Goal: Transaction & Acquisition: Download file/media

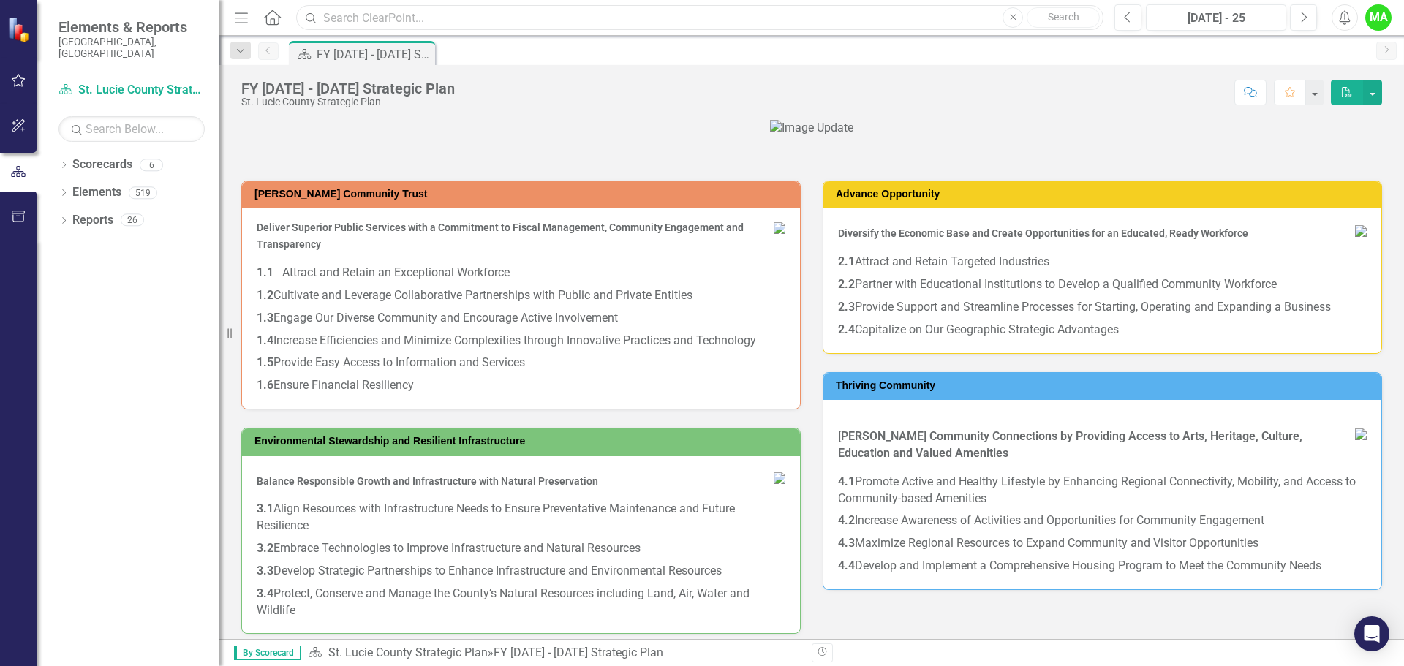
click at [418, 20] on input "text" at bounding box center [699, 18] width 807 height 26
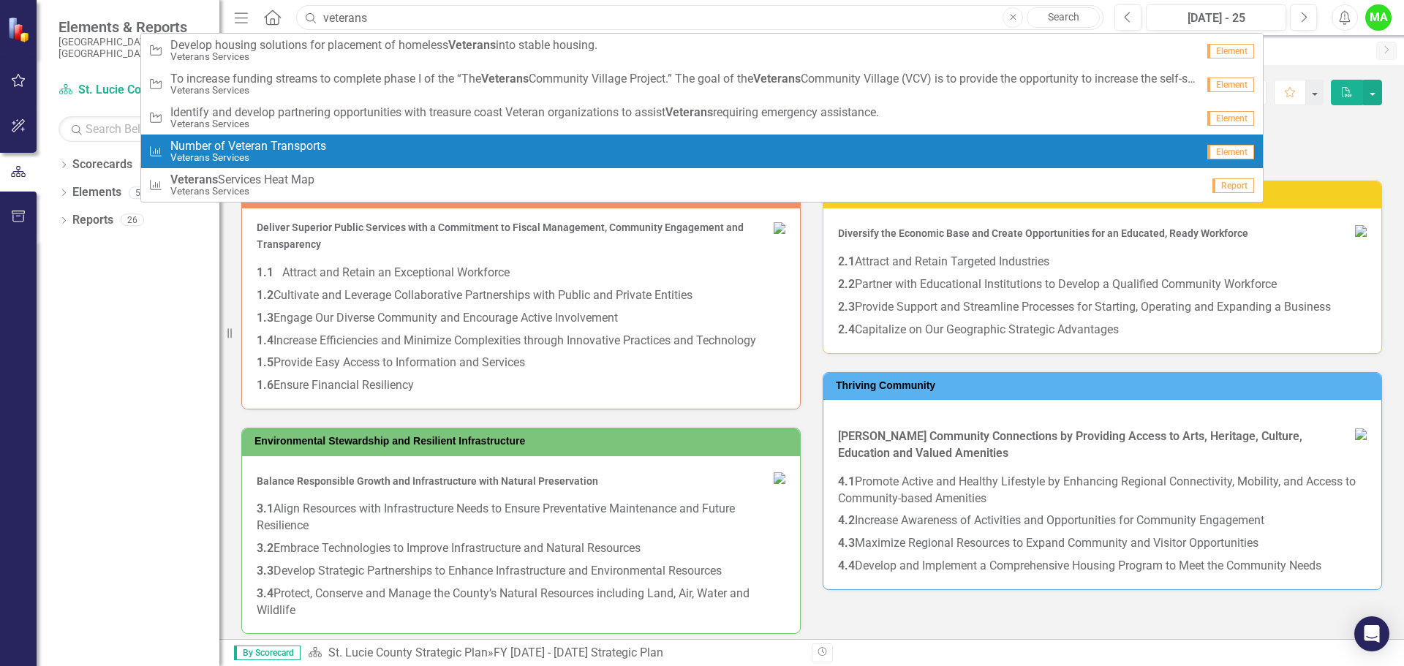
type input "veterans"
click at [300, 144] on span "Number of Veteran Transports" at bounding box center [248, 146] width 156 height 13
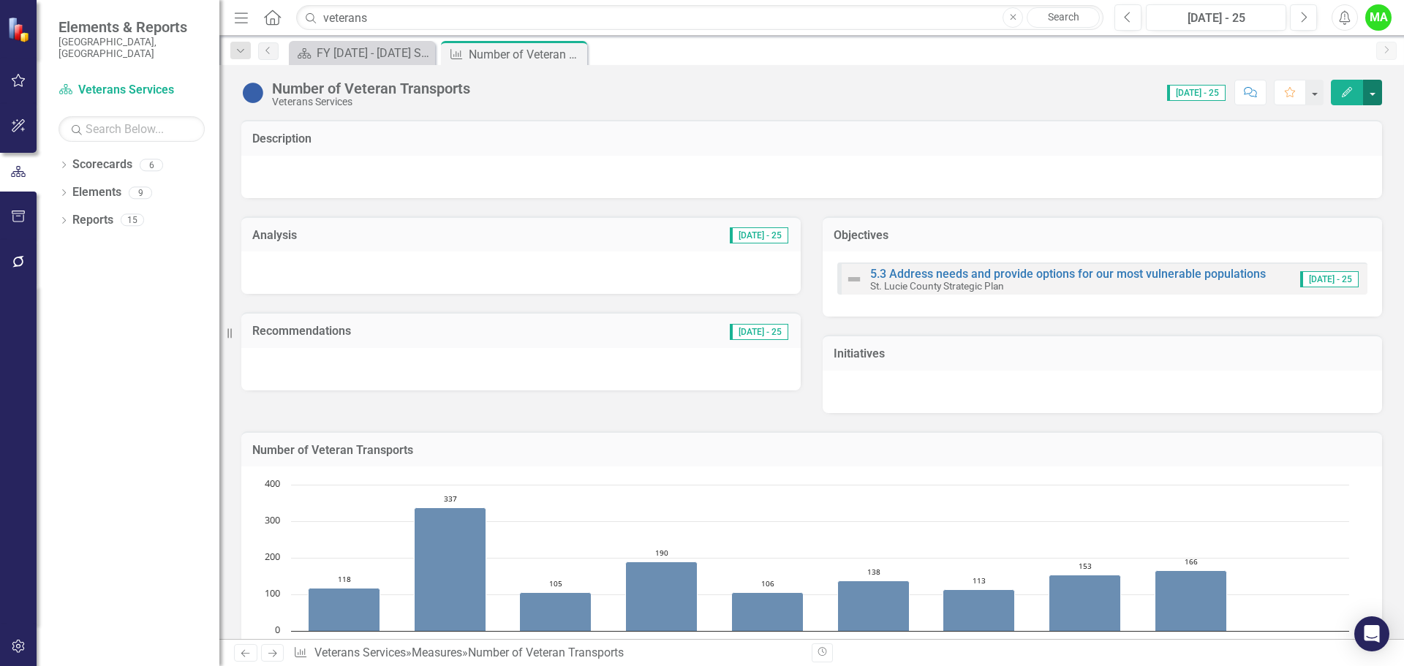
click at [591, 91] on button "button" at bounding box center [1372, 93] width 19 height 26
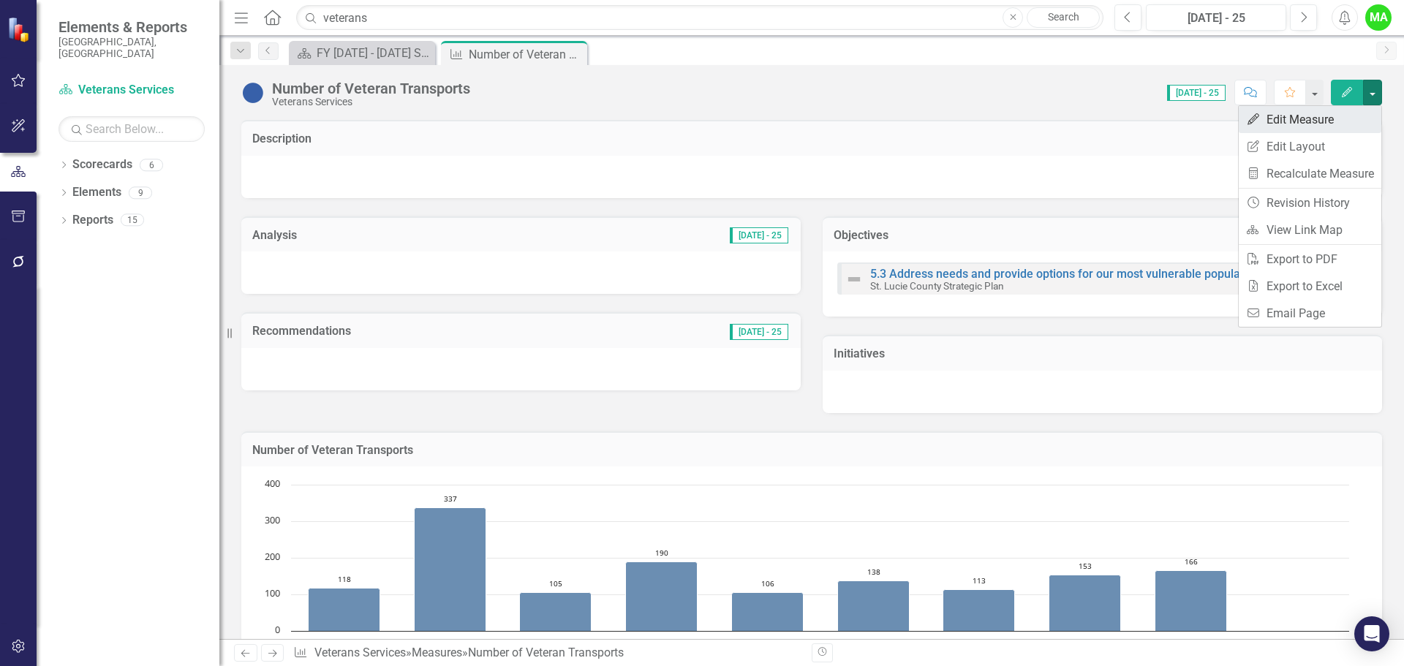
click at [591, 120] on link "Edit Edit Measure" at bounding box center [1309, 119] width 143 height 27
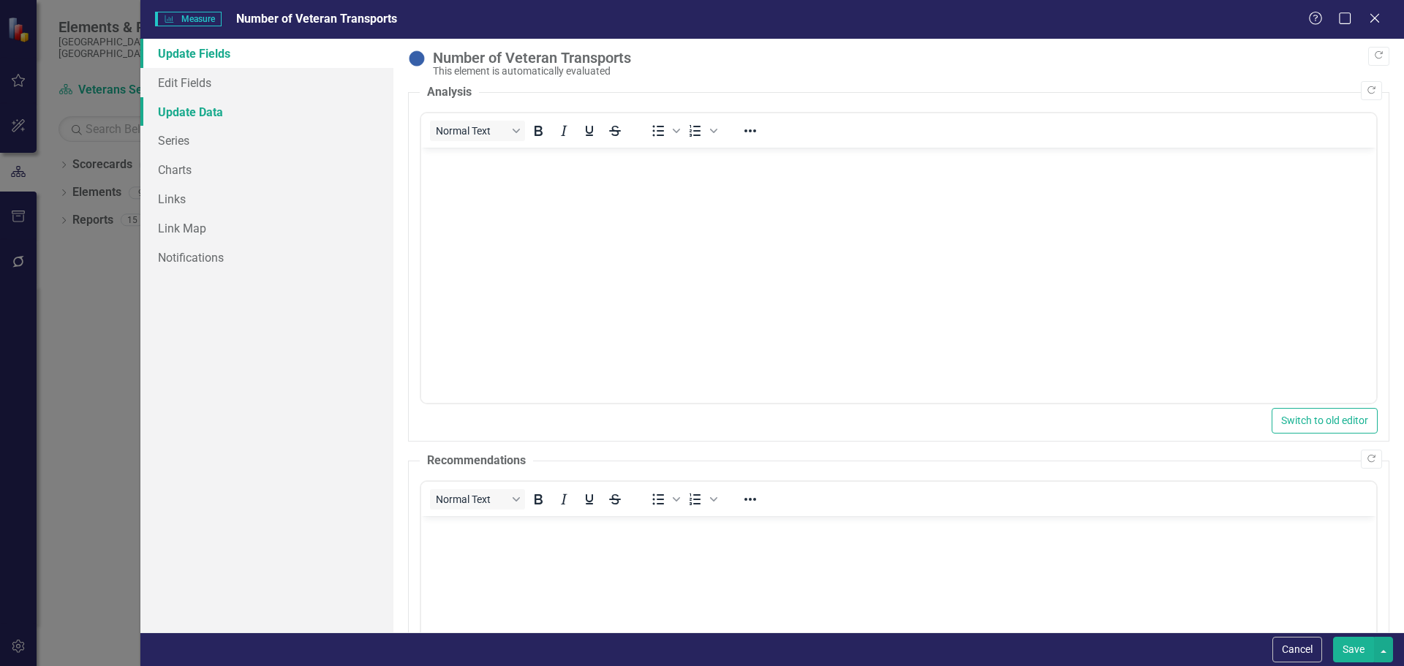
click at [206, 107] on link "Update Data" at bounding box center [266, 111] width 253 height 29
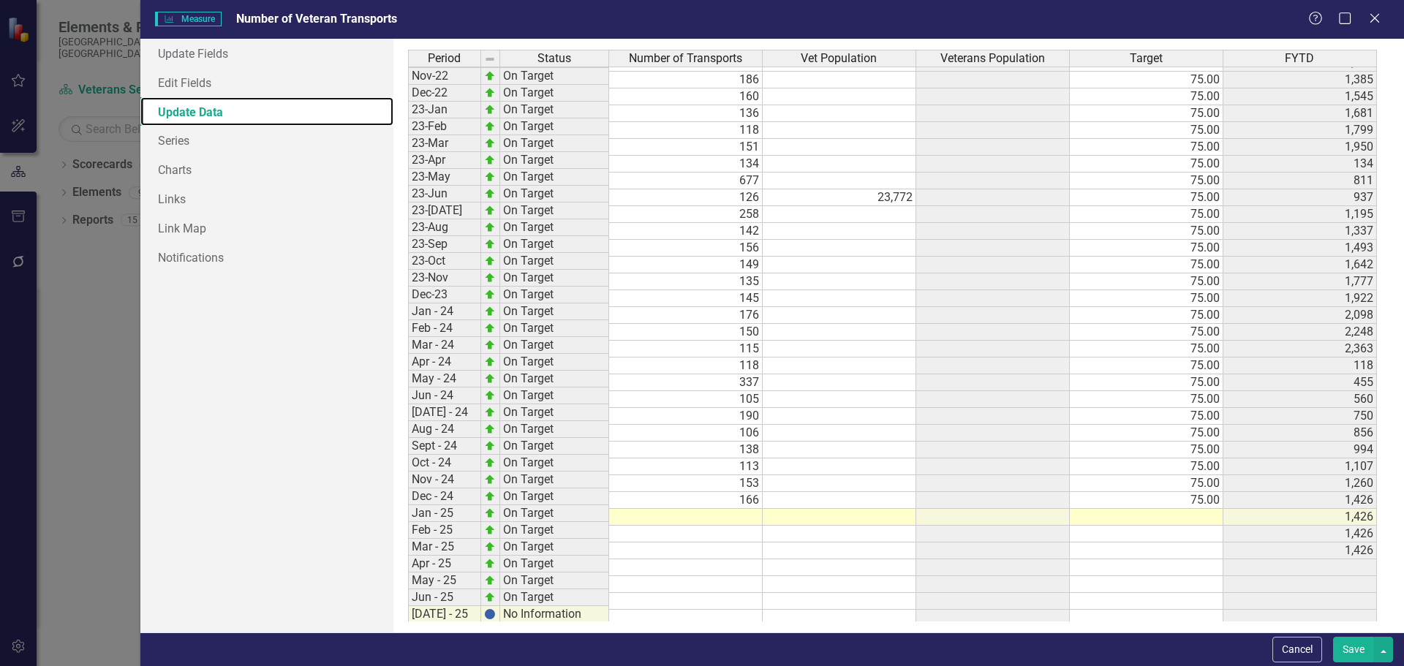
scroll to position [473, 0]
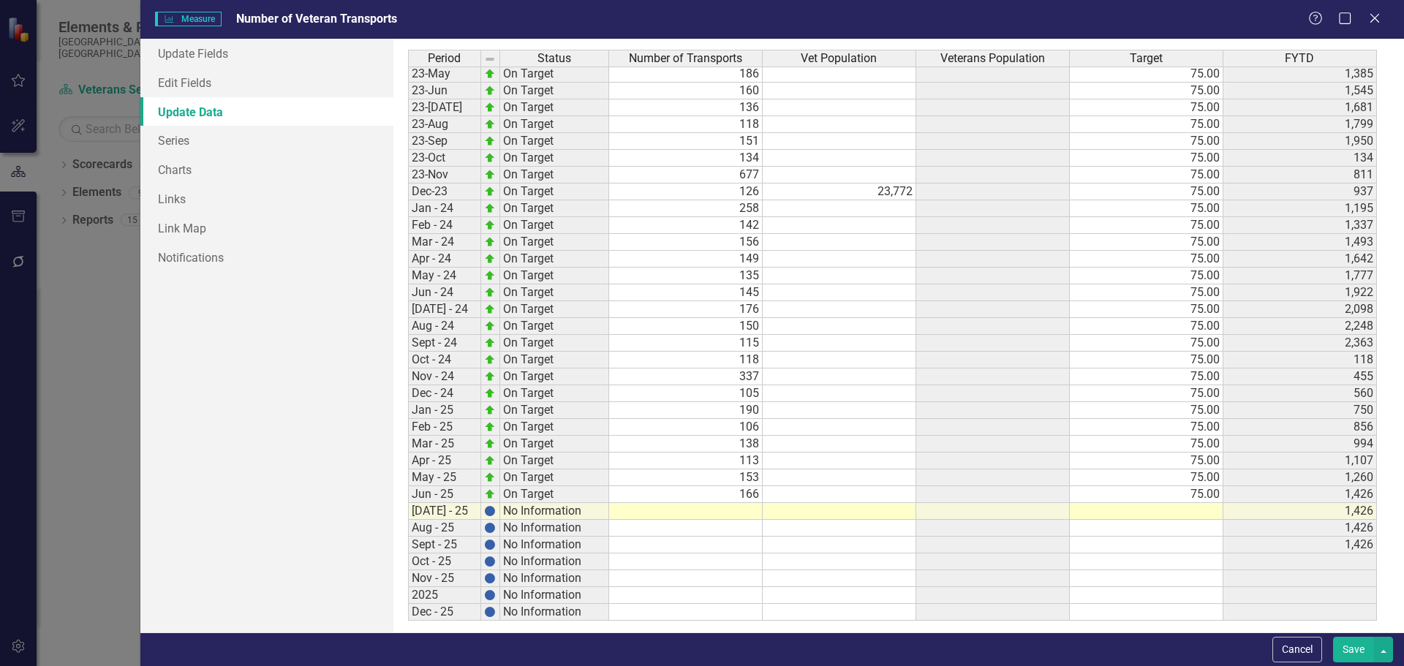
click at [591, 511] on tbody "Jan-22 On Target 142 75.00 419 Feb-22 On Target 127 75.00 546 Mar-22 On Target …" at bounding box center [892, 208] width 969 height 825
type textarea "171"
click at [591, 510] on td at bounding box center [1146, 511] width 154 height 17
type textarea "75.00"
click at [591, 623] on button "button" at bounding box center [1383, 650] width 19 height 26
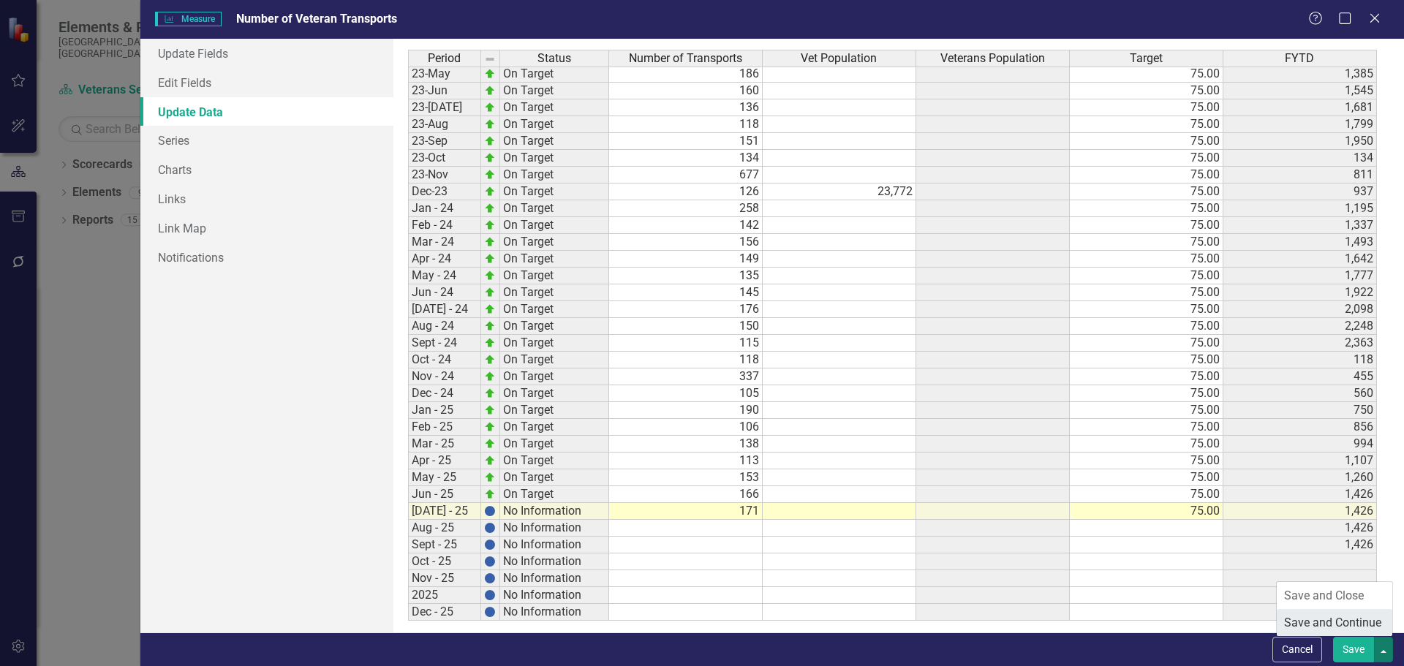
click at [591, 622] on link "Save and Continue" at bounding box center [1334, 622] width 116 height 27
click at [591, 15] on icon at bounding box center [1373, 17] width 11 height 11
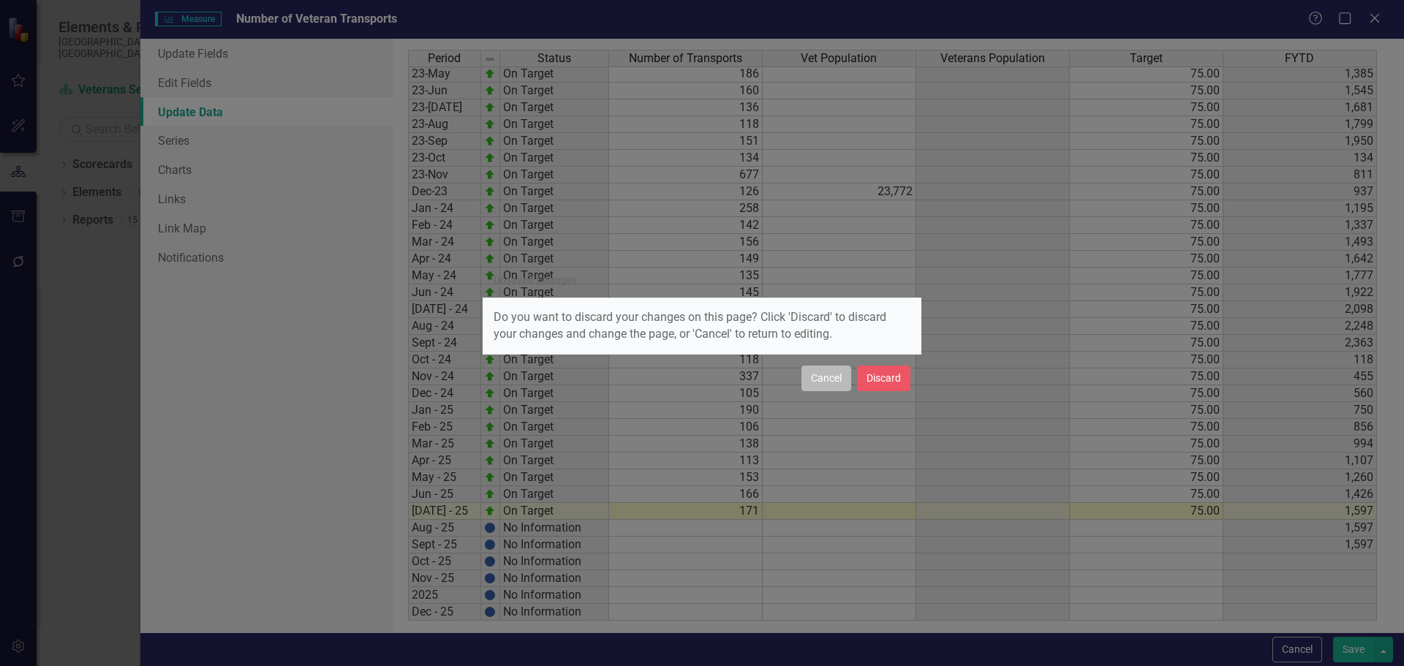
click at [591, 379] on button "Cancel" at bounding box center [826, 379] width 50 height 26
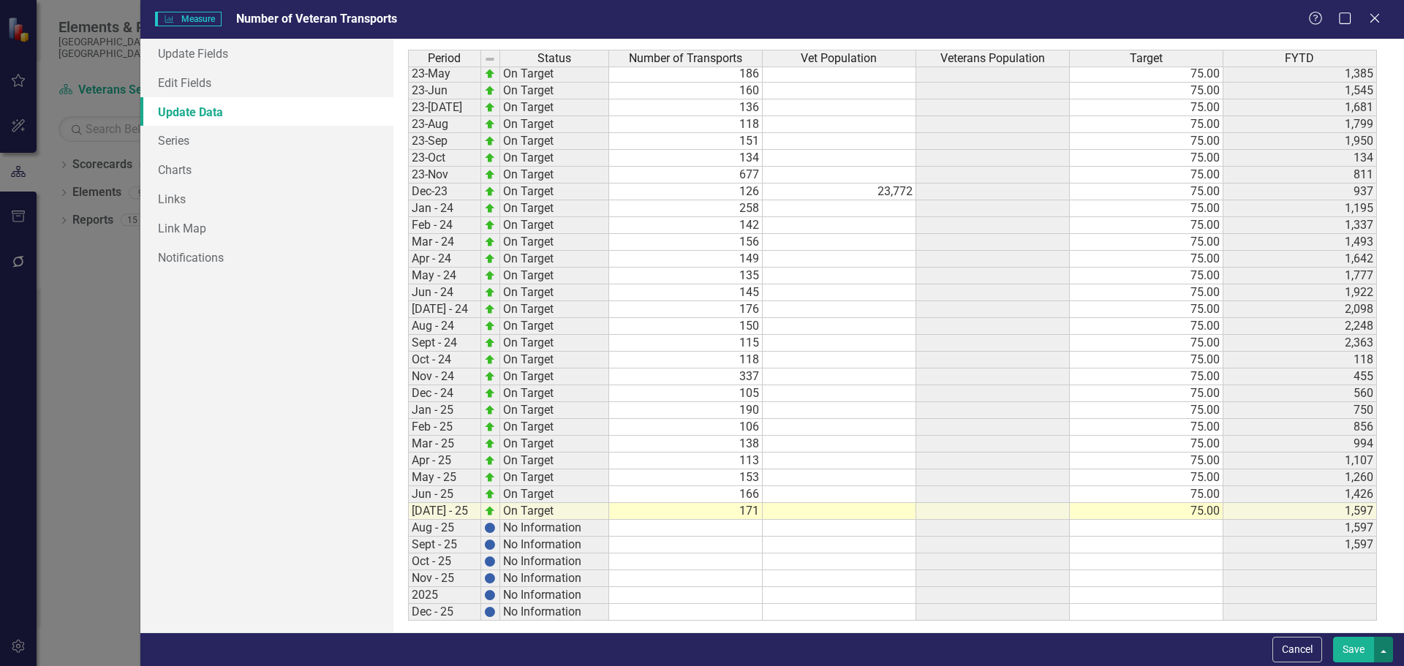
click at [591, 623] on button "button" at bounding box center [1383, 650] width 19 height 26
drag, startPoint x: 1341, startPoint y: 593, endPoint x: 1330, endPoint y: 584, distance: 13.5
click at [591, 591] on link "Save and Close" at bounding box center [1334, 595] width 116 height 27
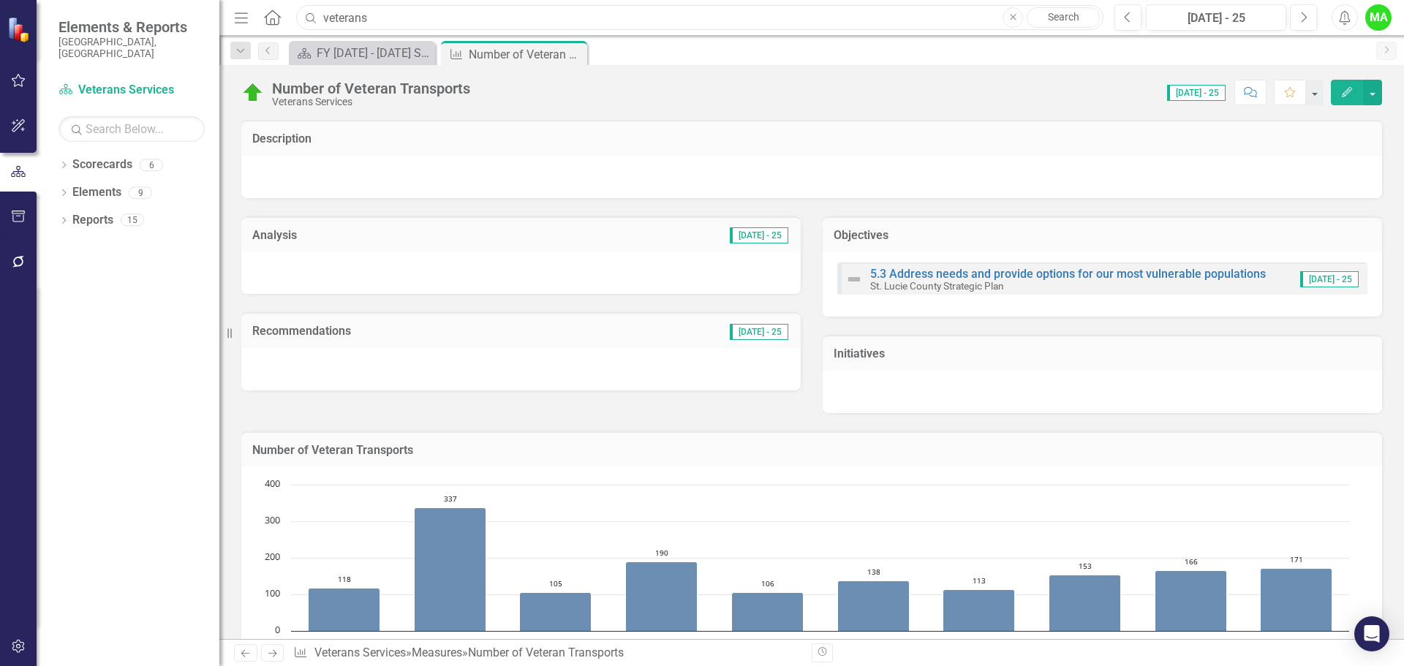
click at [386, 18] on input "veterans" at bounding box center [699, 18] width 807 height 26
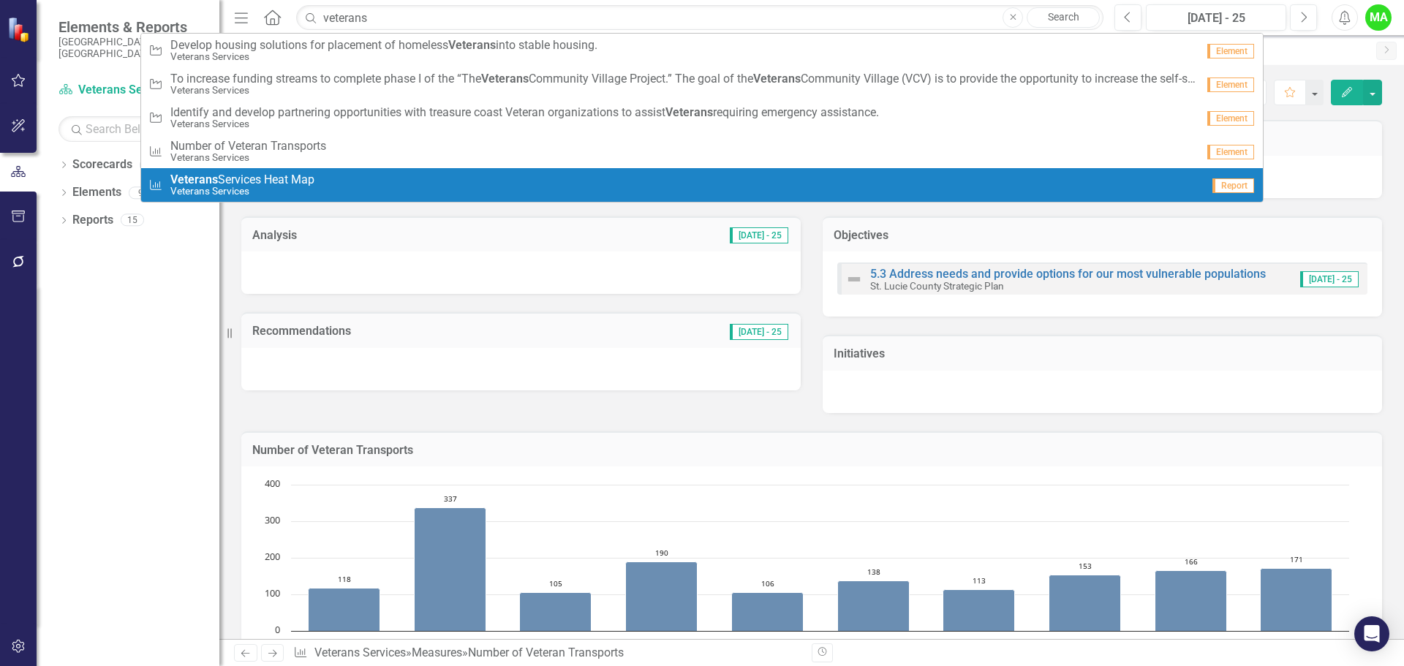
click at [287, 179] on span "Veterans Services Heat Map" at bounding box center [242, 179] width 144 height 13
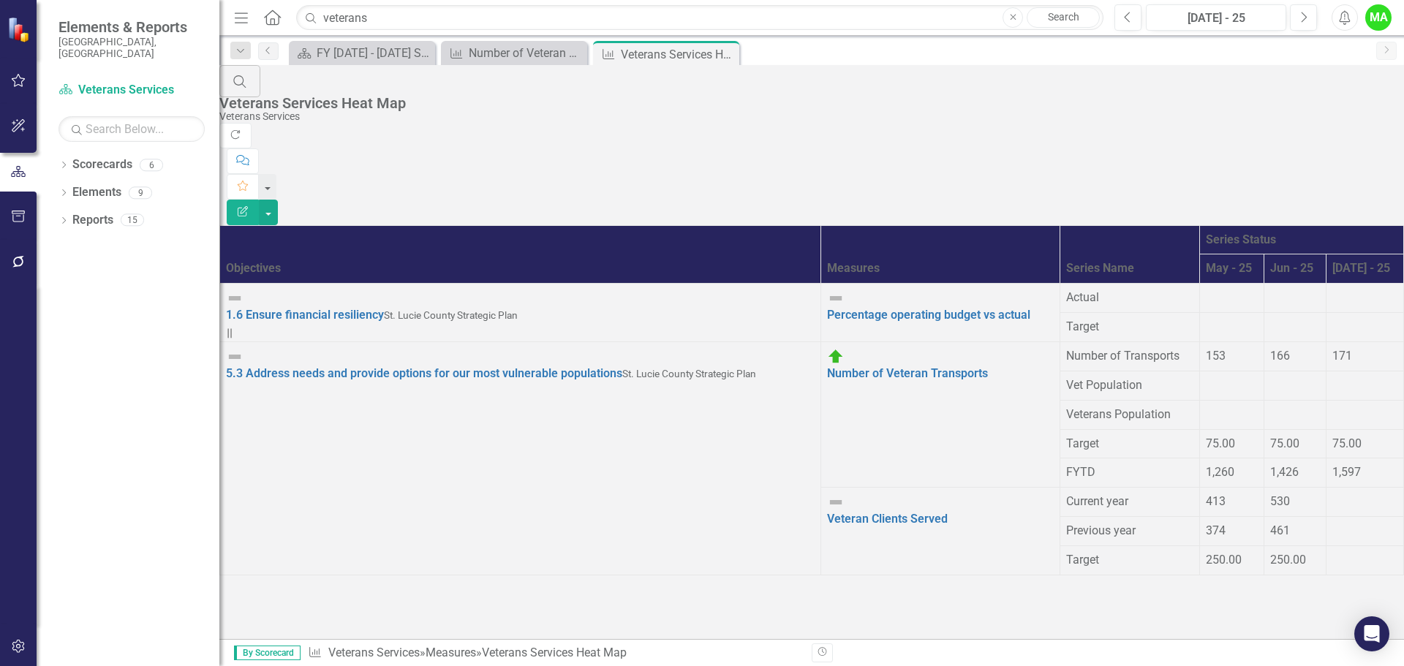
click at [591, 493] on div at bounding box center [1364, 493] width 65 height 0
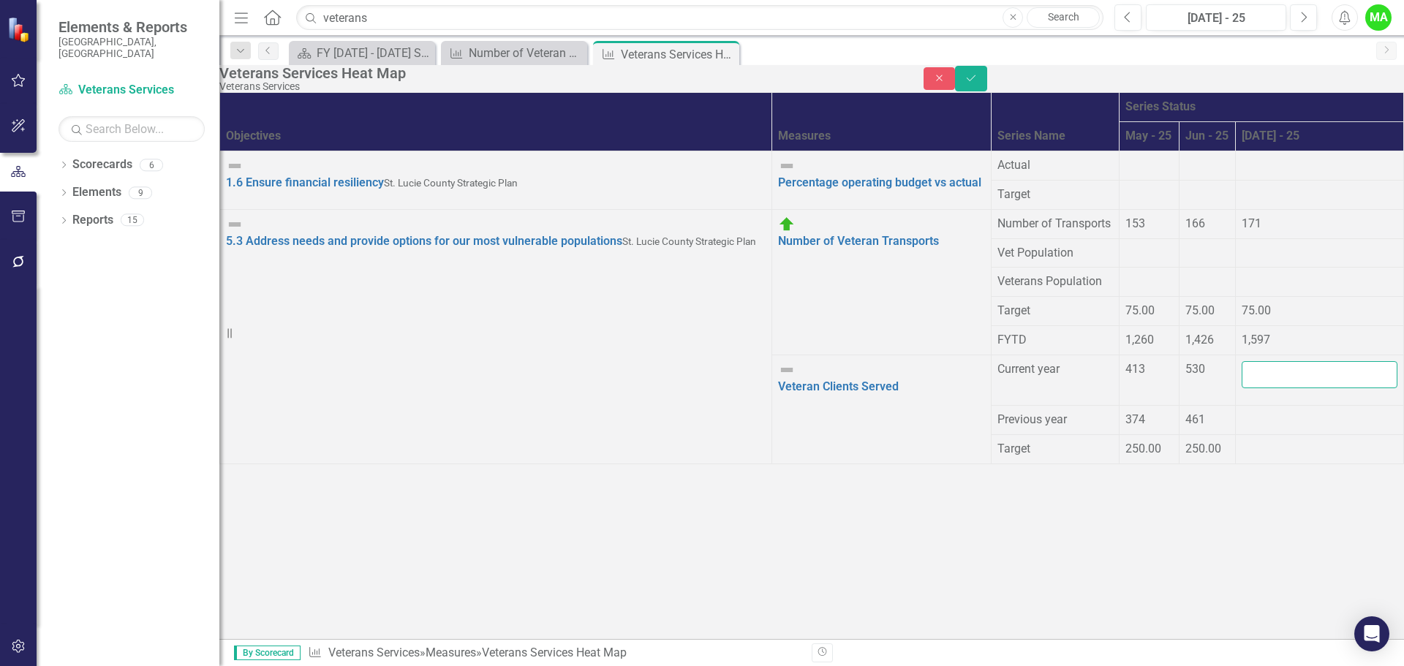
click at [591, 388] on input "number" at bounding box center [1319, 374] width 156 height 27
type input "452"
click at [591, 412] on div at bounding box center [1319, 412] width 156 height 0
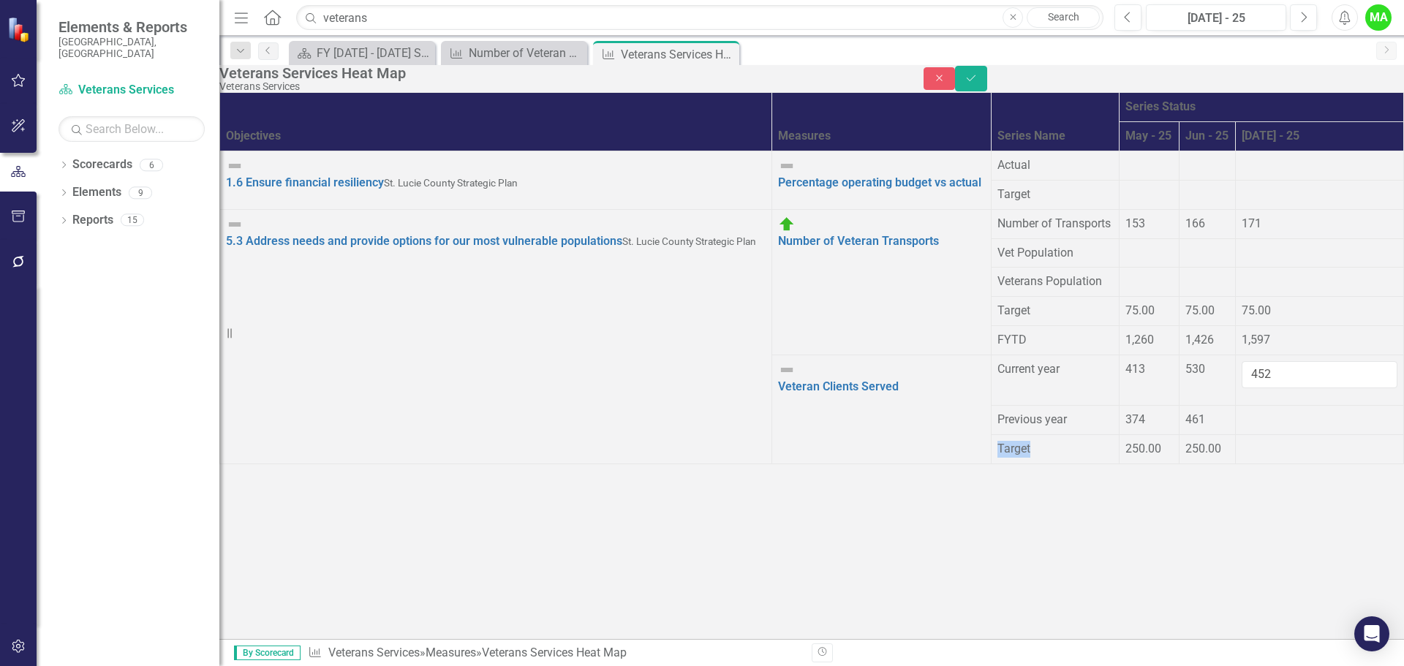
click at [591, 412] on div at bounding box center [1319, 412] width 156 height 0
click at [591, 374] on td "Veteran Clients Served Edit Edit Measure Link Open Element" at bounding box center [881, 420] width 219 height 130
click at [591, 387] on link "Veteran Clients Served" at bounding box center [838, 386] width 121 height 14
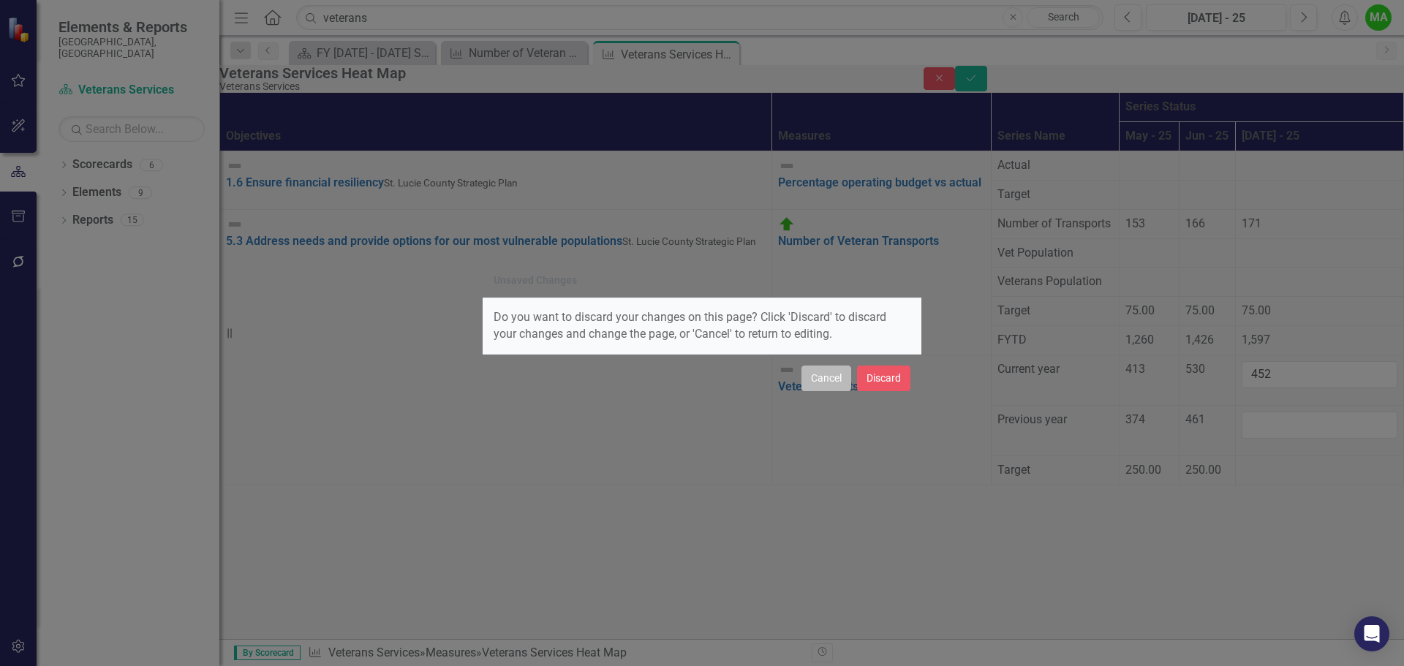
click at [591, 380] on button "Cancel" at bounding box center [826, 379] width 50 height 26
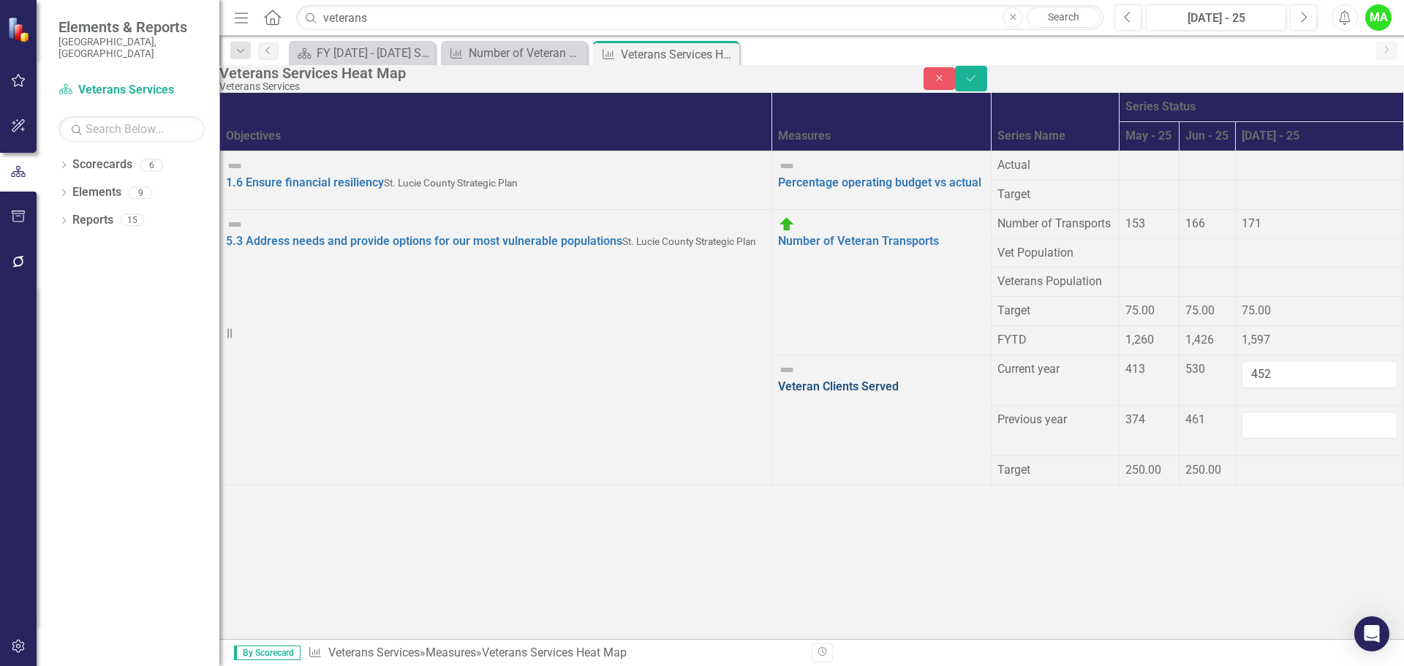
click at [591, 385] on link "Veteran Clients Served" at bounding box center [838, 386] width 121 height 14
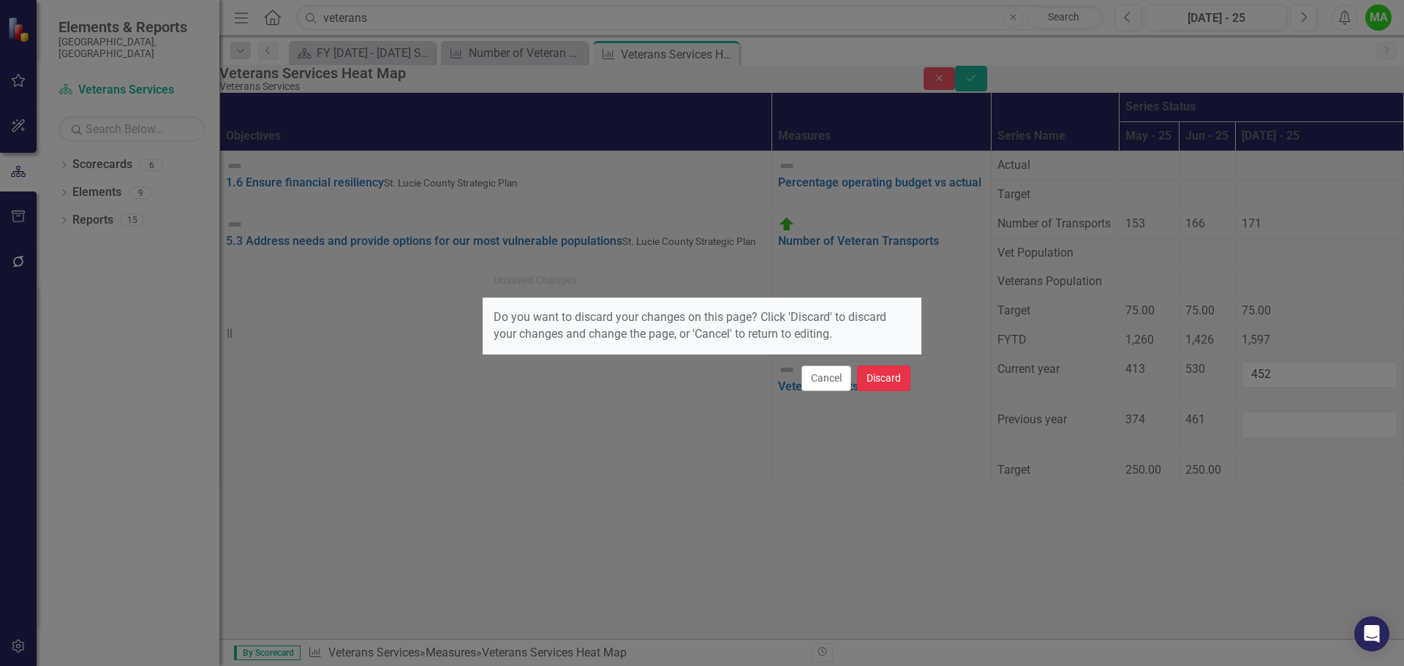
click at [591, 377] on button "Discard" at bounding box center [883, 379] width 53 height 26
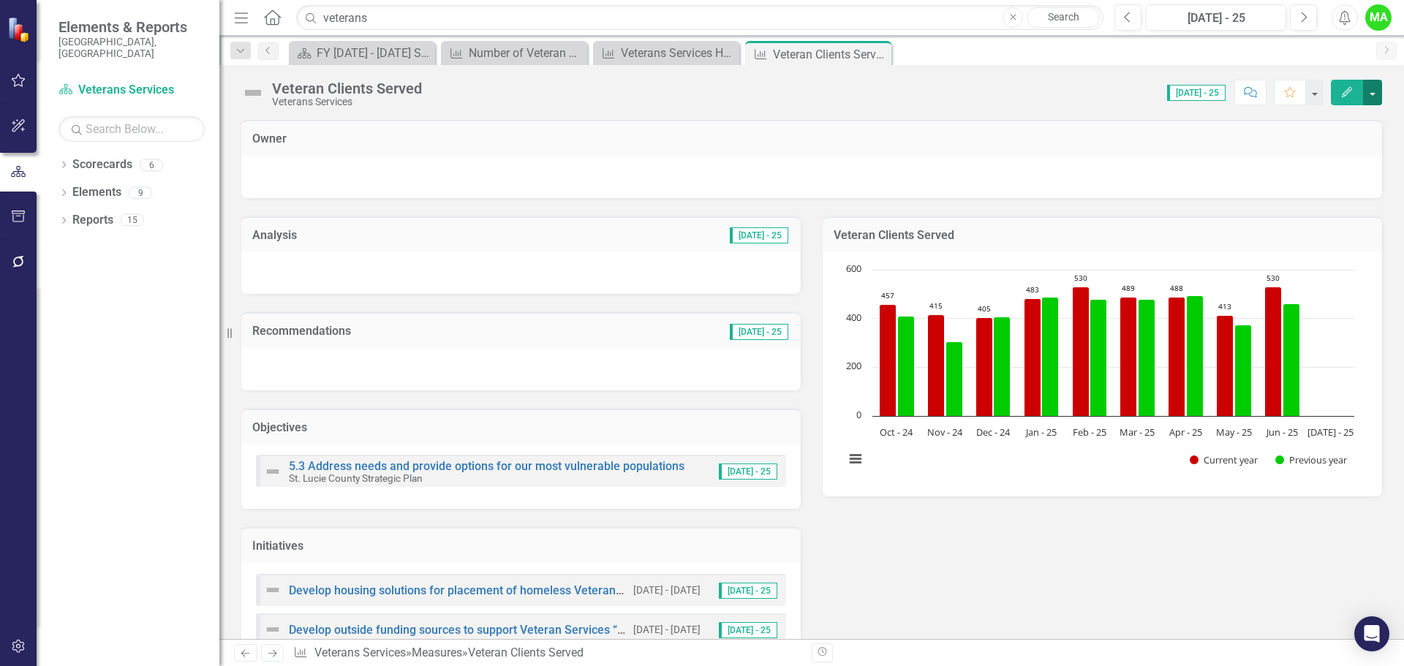
click at [591, 94] on button "button" at bounding box center [1372, 93] width 19 height 26
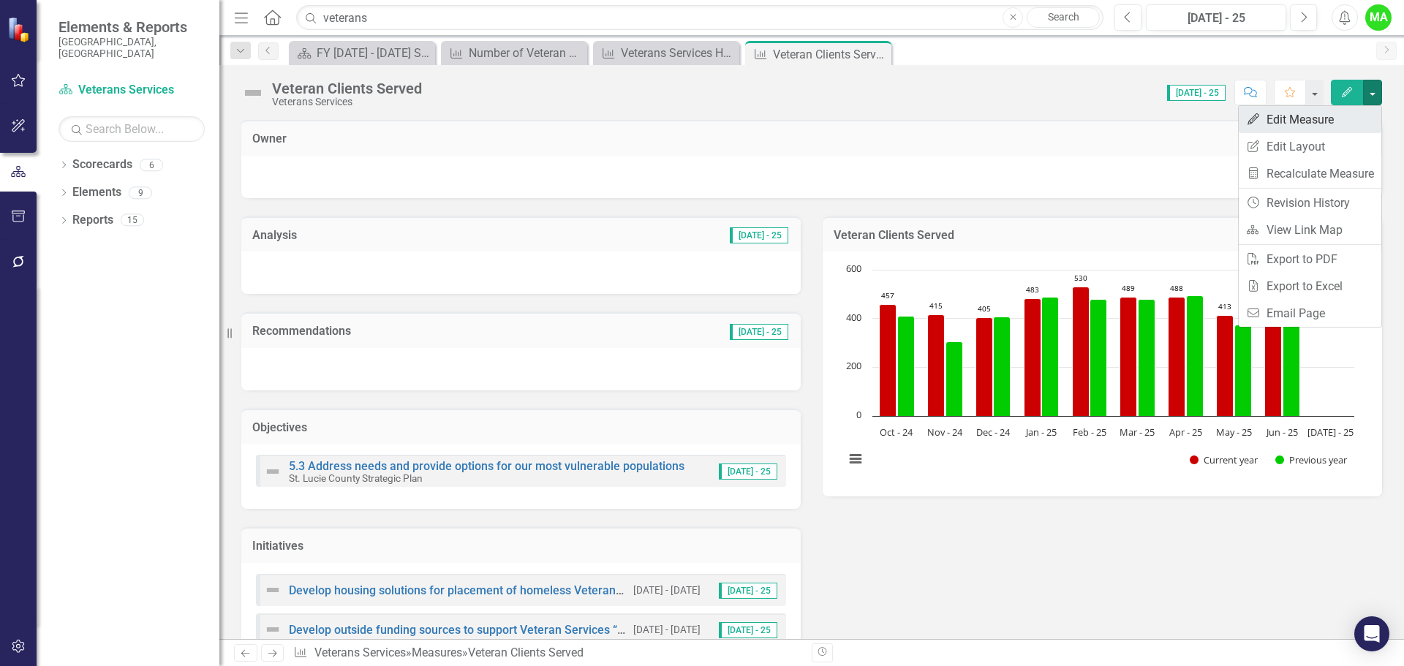
click at [591, 118] on link "Edit Edit Measure" at bounding box center [1309, 119] width 143 height 27
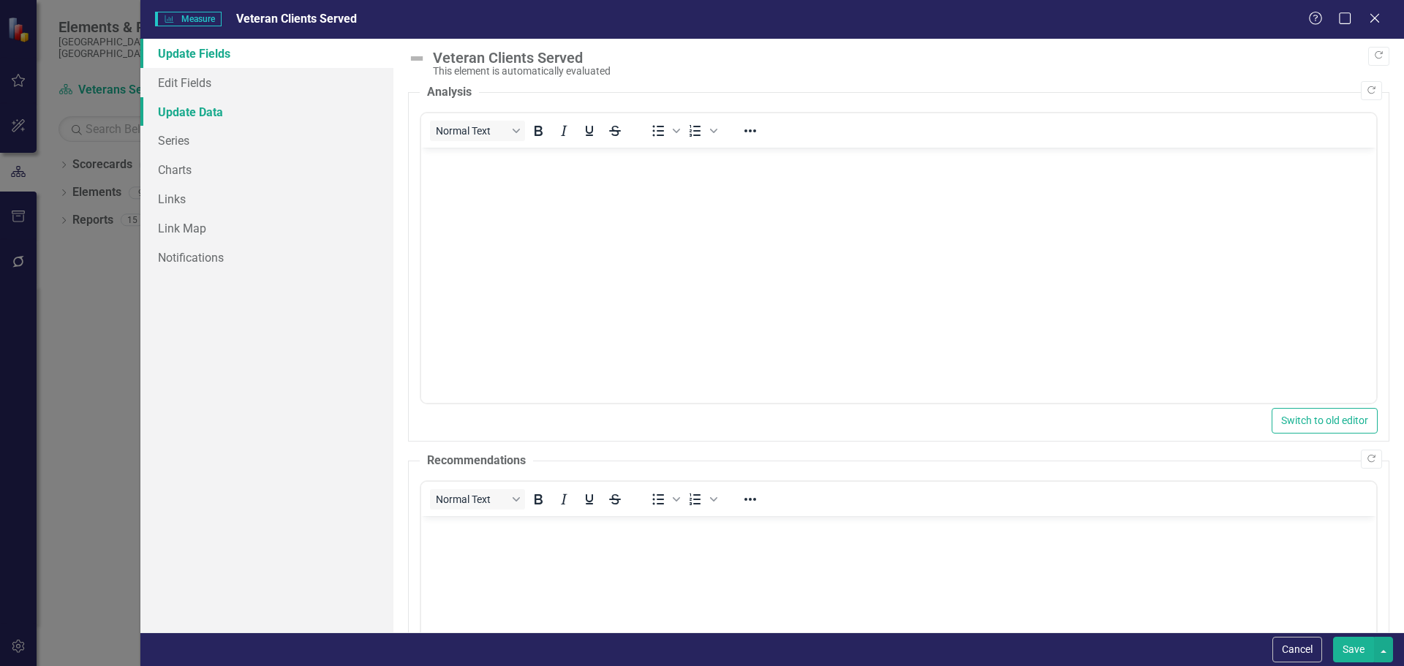
click at [182, 108] on link "Update Data" at bounding box center [266, 111] width 253 height 29
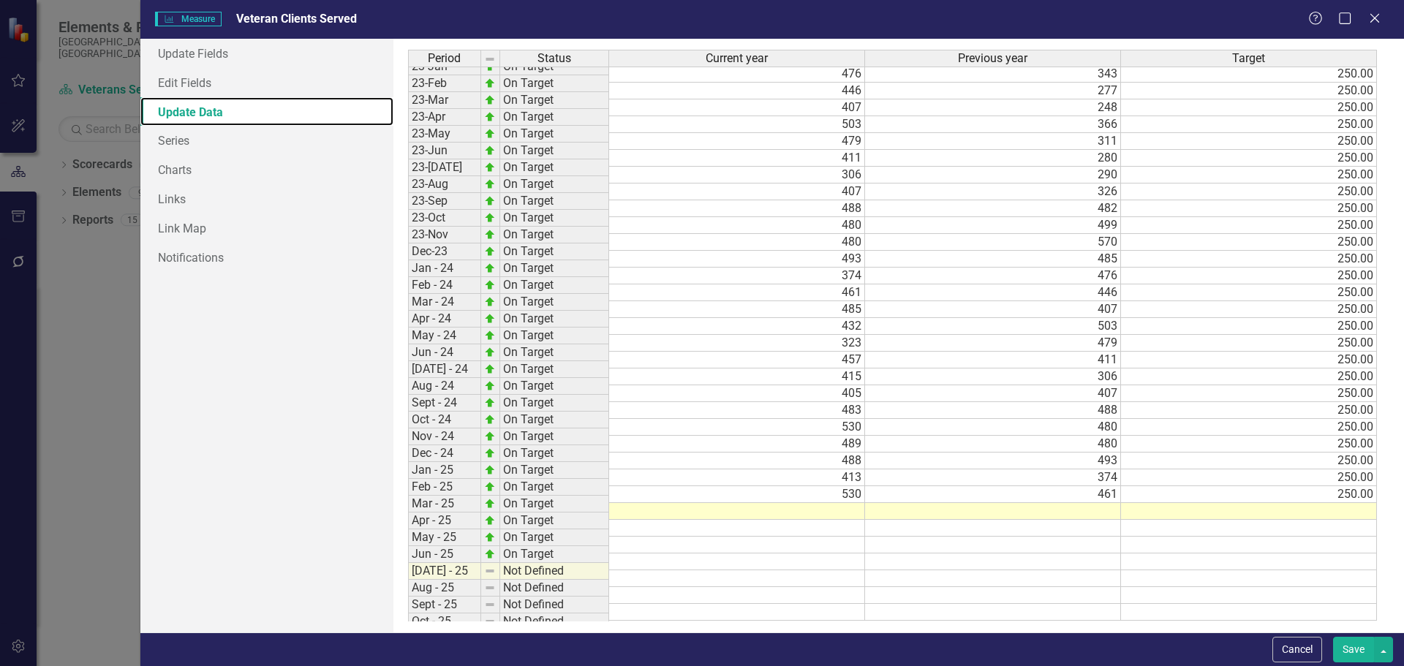
scroll to position [473, 0]
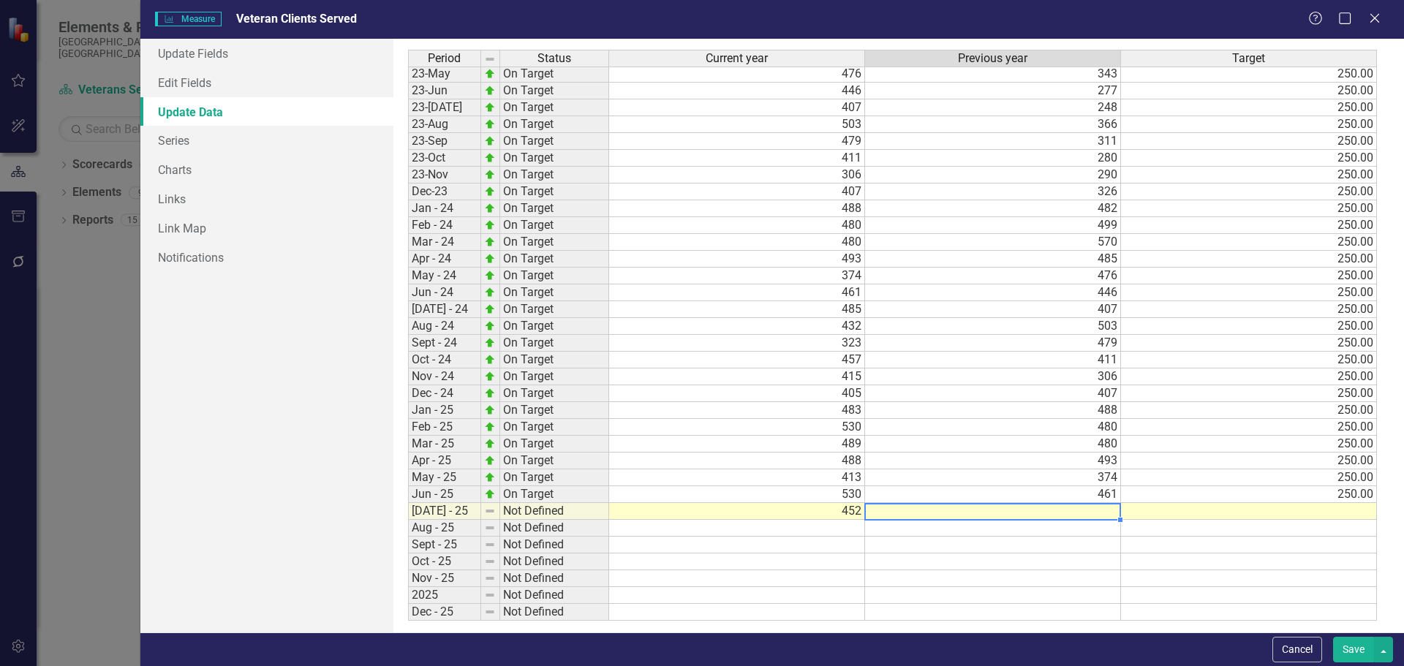
click at [591, 511] on td at bounding box center [993, 511] width 256 height 17
click at [591, 509] on td at bounding box center [1249, 511] width 256 height 17
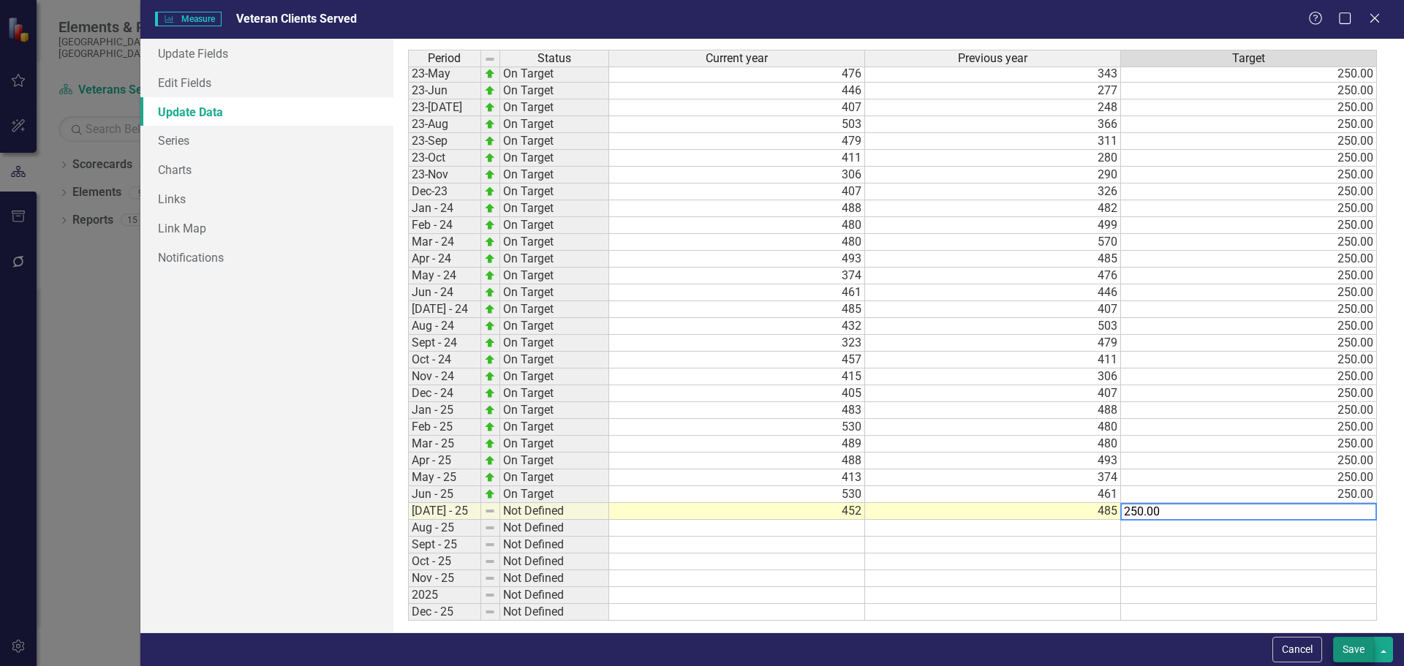
type textarea "250.00"
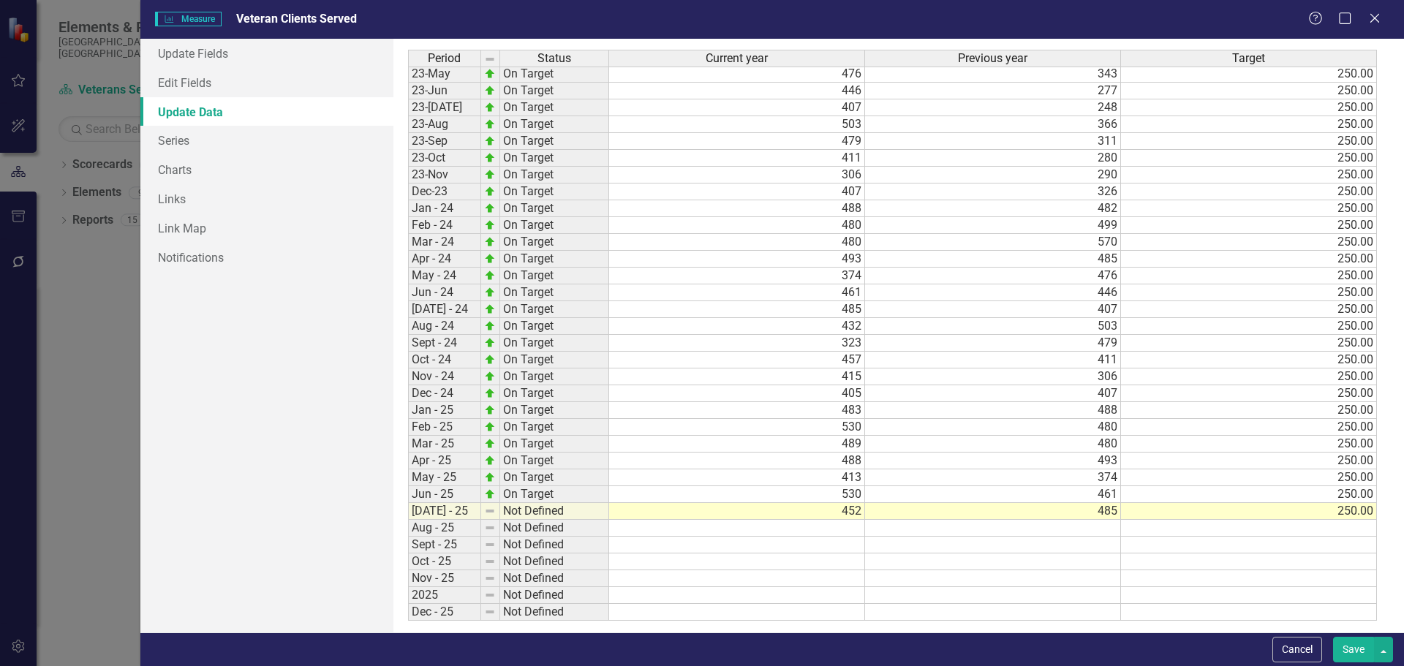
click at [591, 623] on button "Save" at bounding box center [1353, 650] width 41 height 26
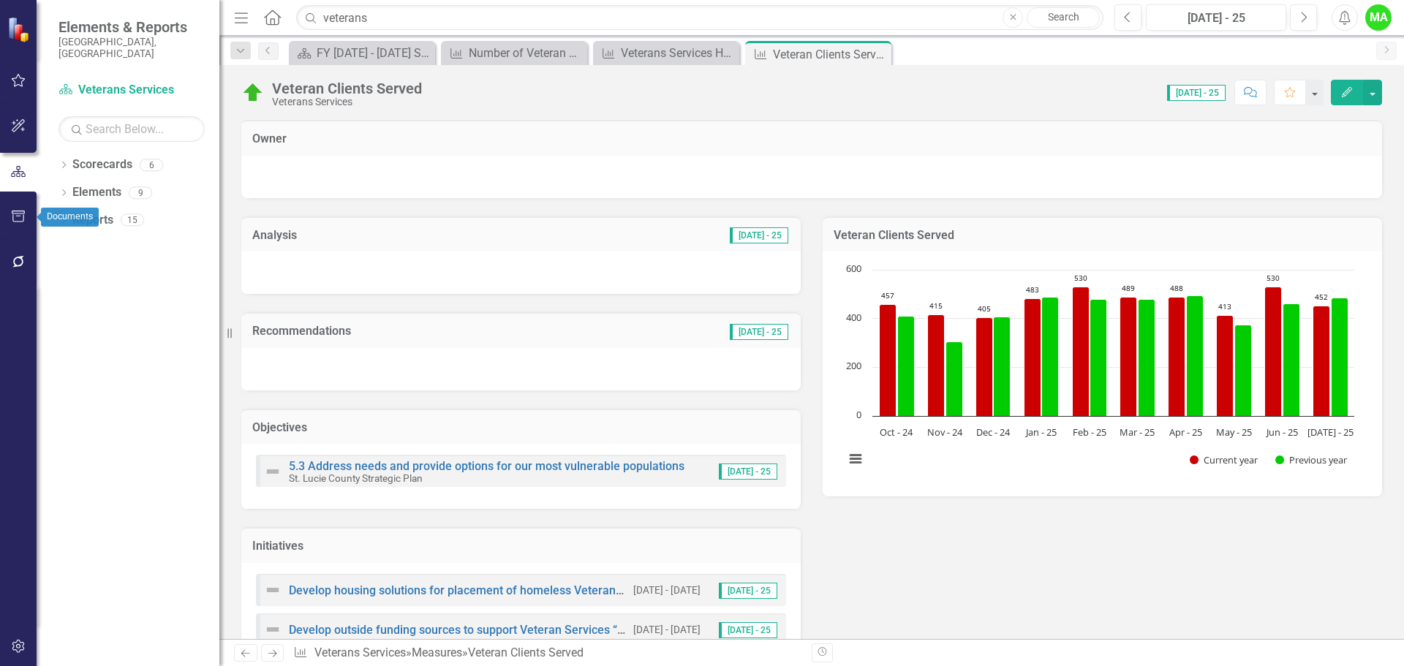
click at [18, 217] on icon "button" at bounding box center [18, 217] width 15 height 12
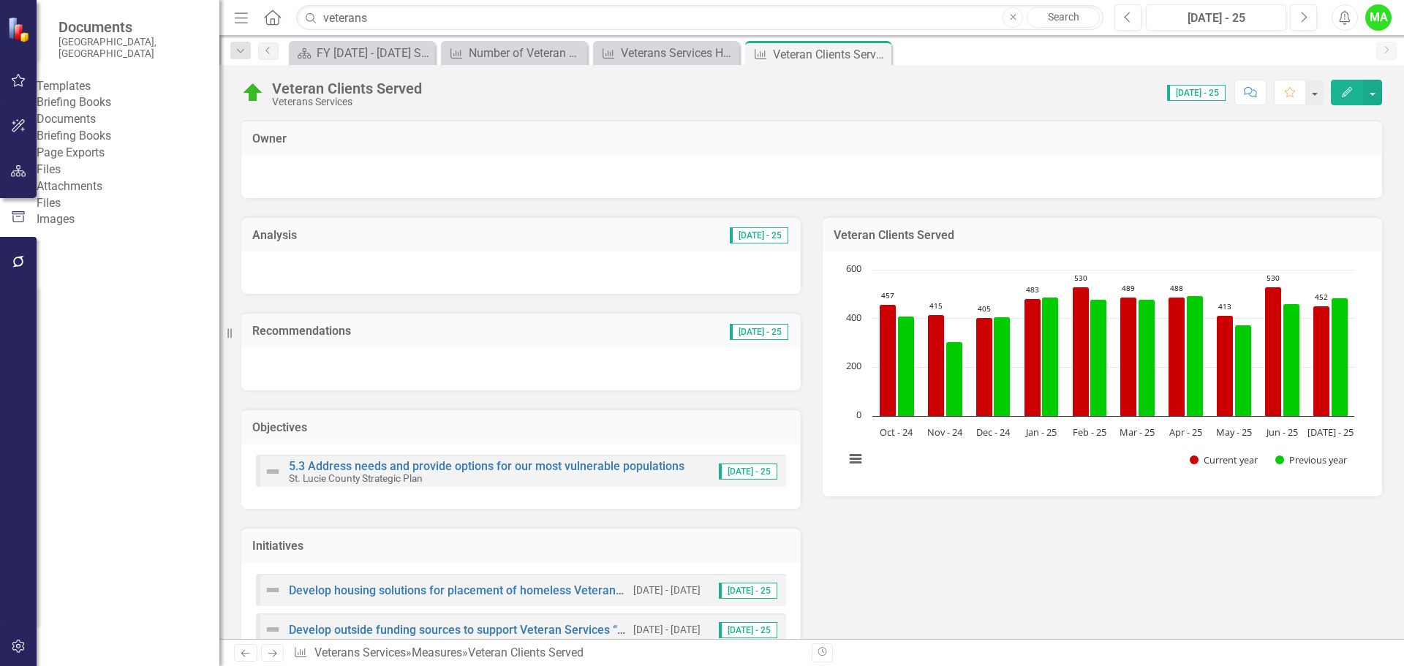
click at [117, 98] on link "Briefing Books" at bounding box center [128, 102] width 183 height 17
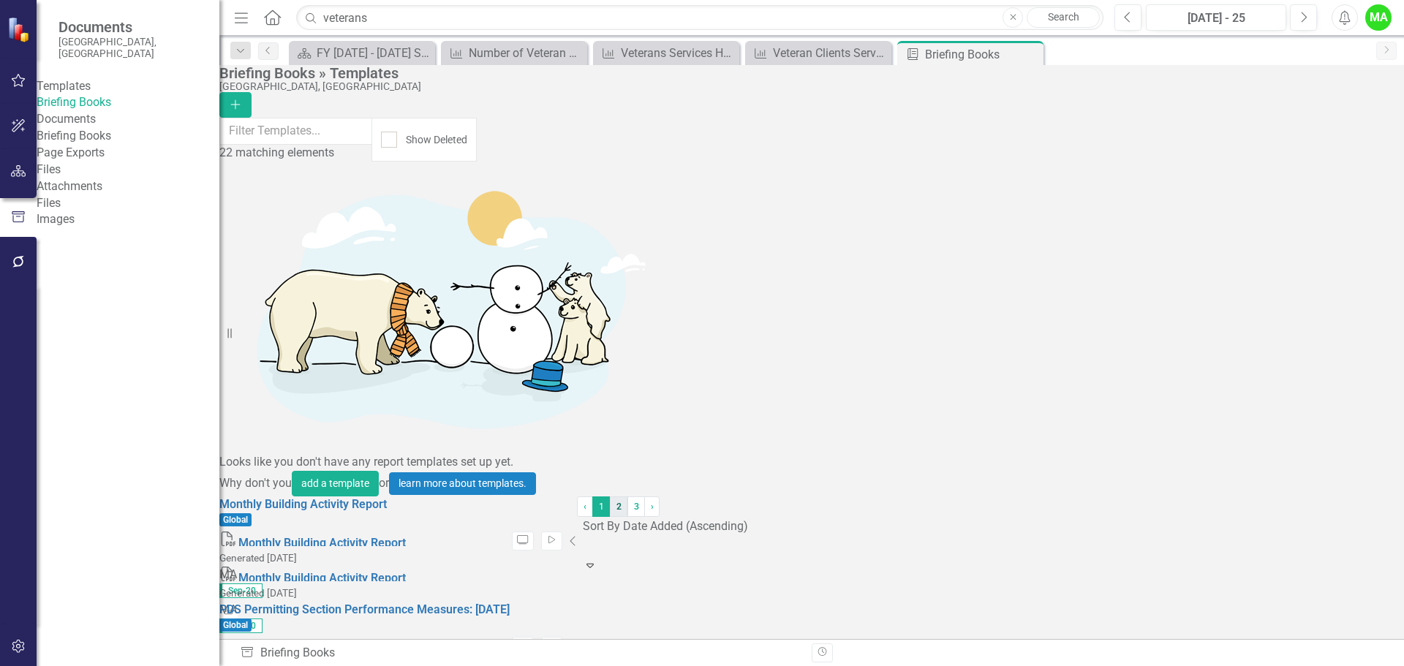
click at [591, 517] on link "2" at bounding box center [619, 506] width 18 height 20
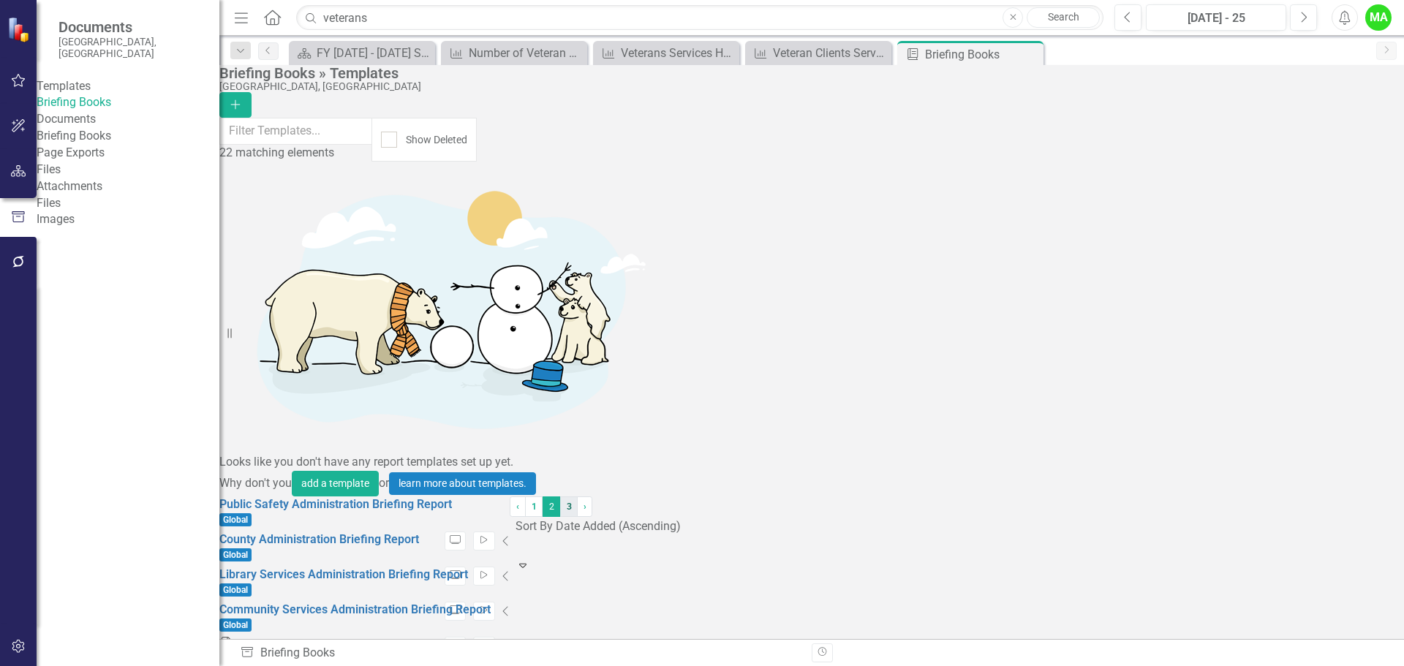
click at [578, 517] on link "3" at bounding box center [569, 506] width 18 height 20
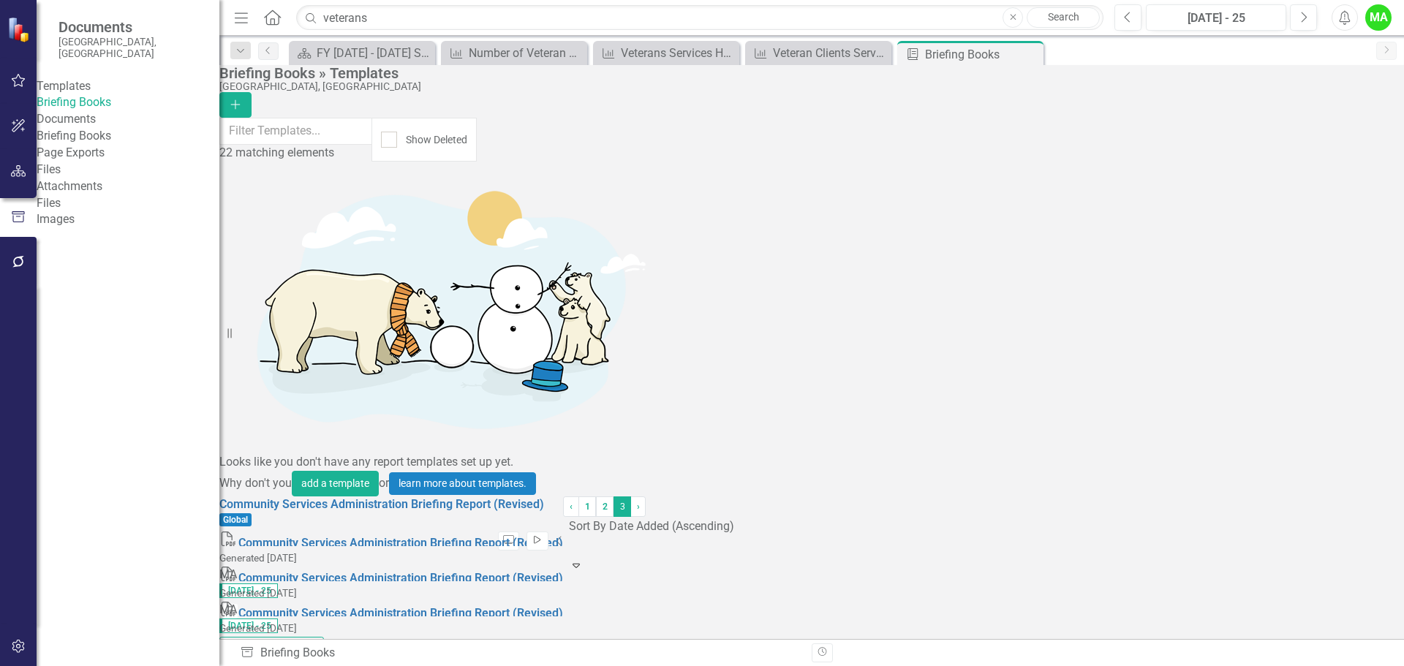
click at [542, 536] on icon "Start" at bounding box center [536, 540] width 11 height 9
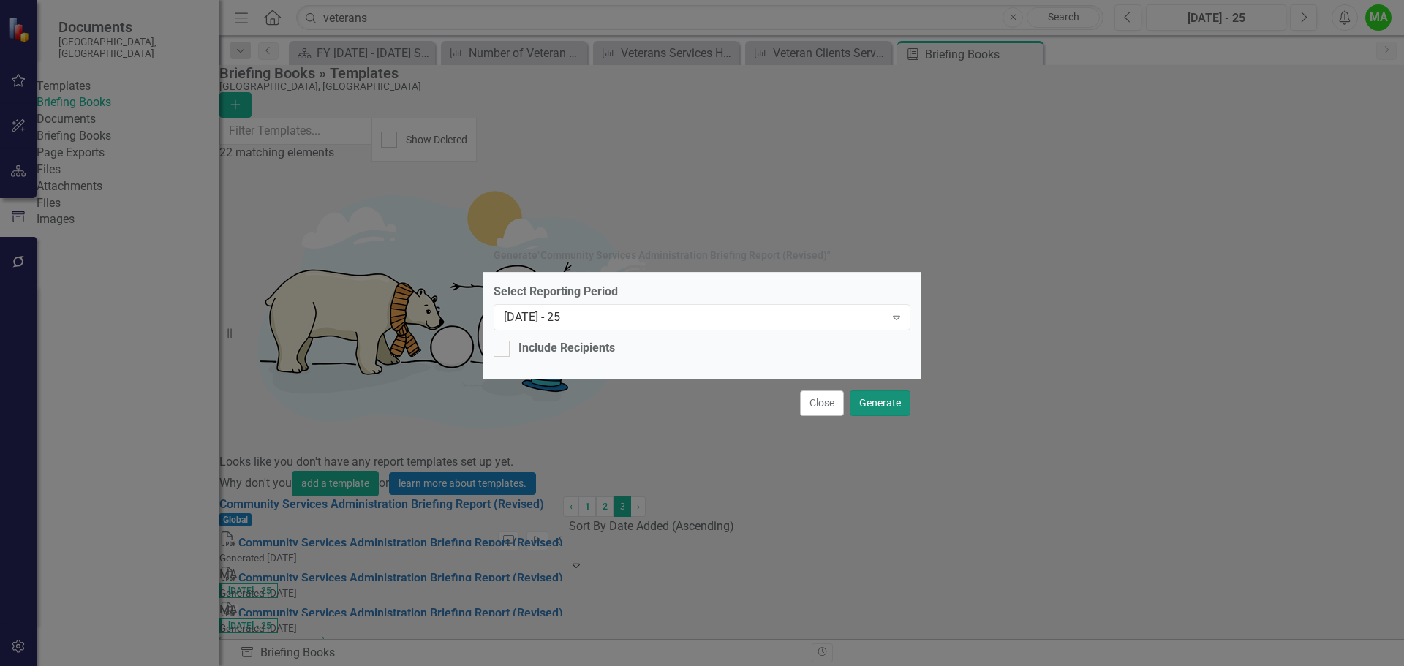
click at [591, 402] on button "Generate" at bounding box center [879, 403] width 61 height 26
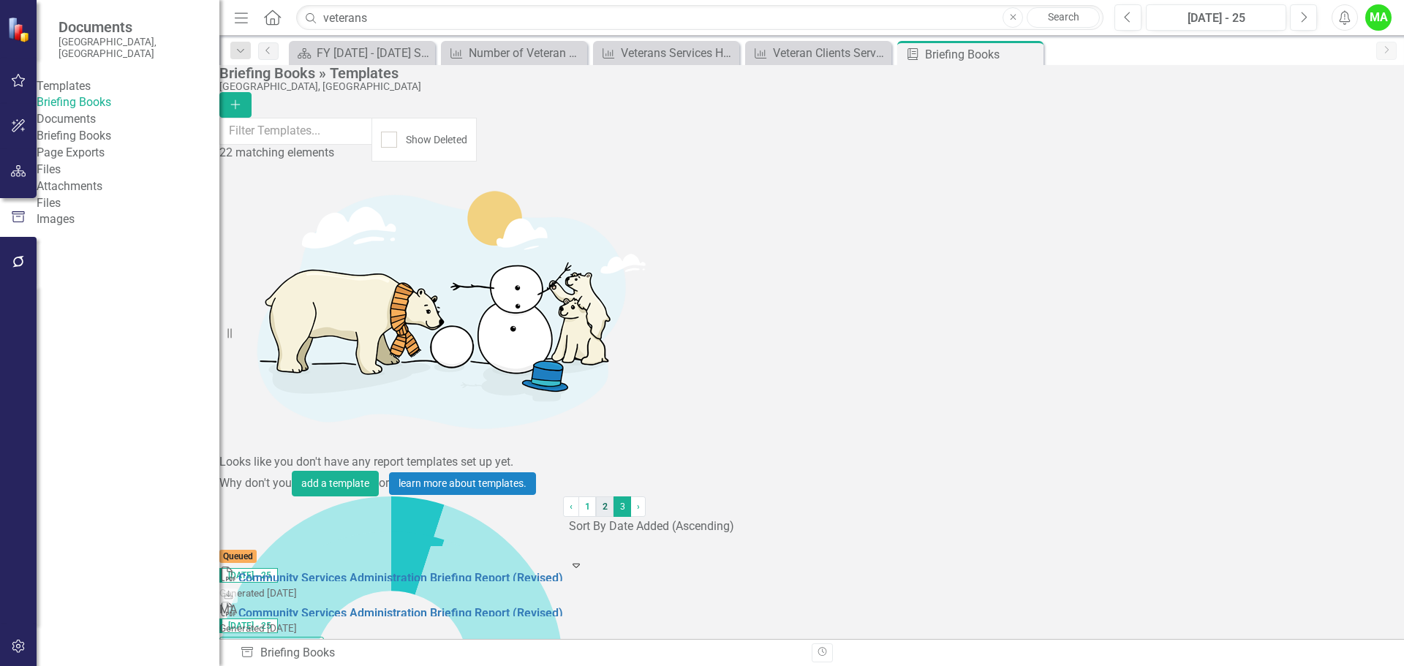
click at [591, 517] on link "2" at bounding box center [605, 506] width 18 height 20
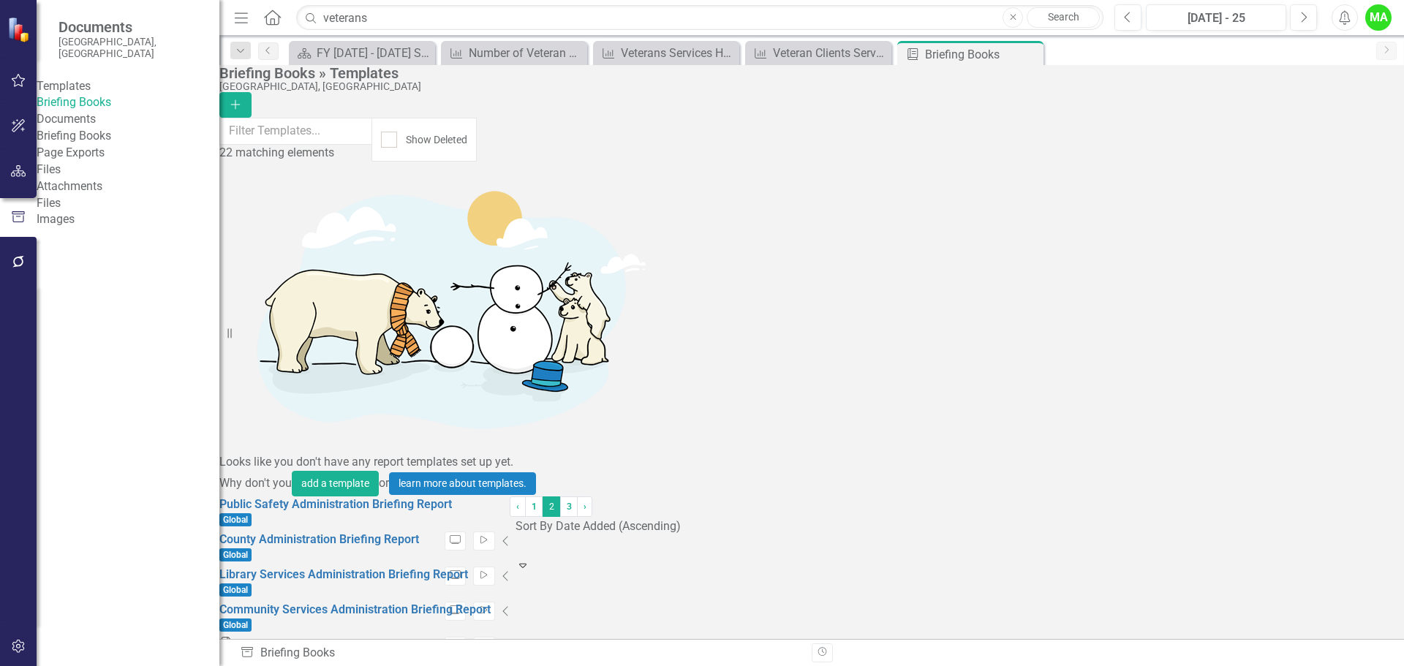
click at [461, 623] on icon "Preview" at bounding box center [455, 645] width 11 height 9
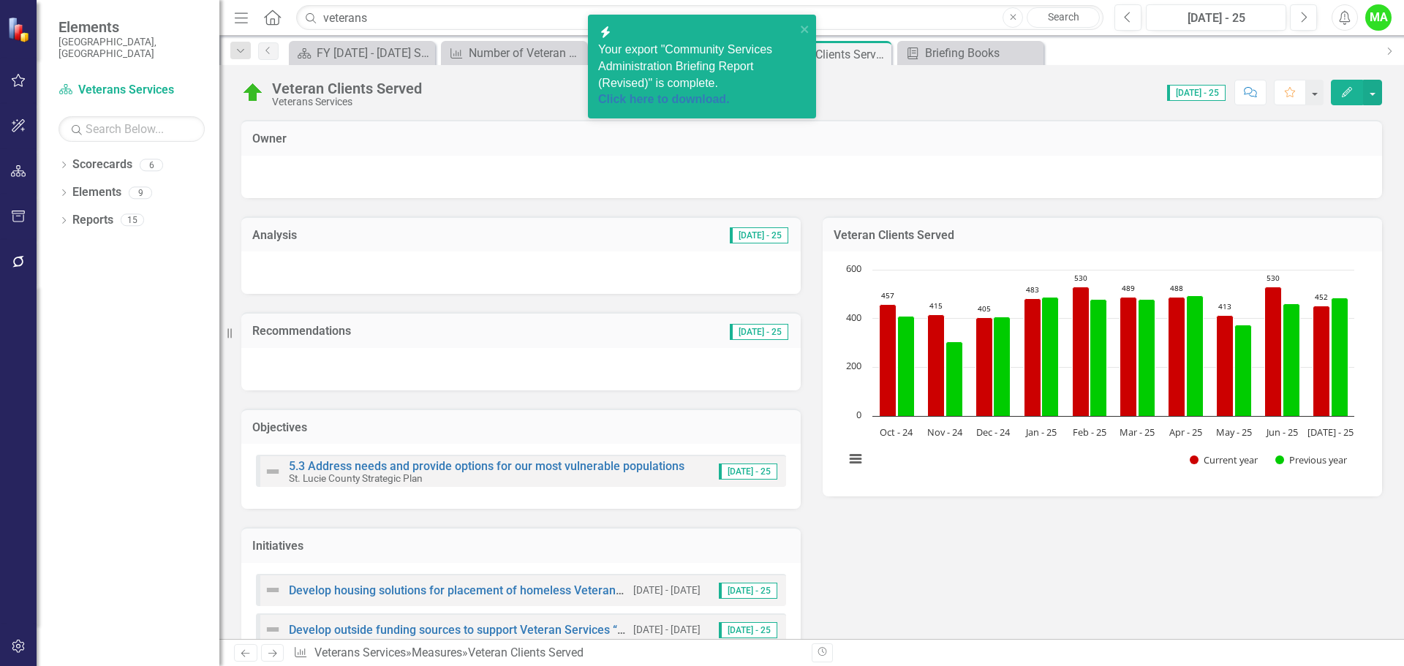
click at [591, 71] on span "Your export "Community Services Administration Briefing Report (Revised)" is co…" at bounding box center [696, 75] width 197 height 65
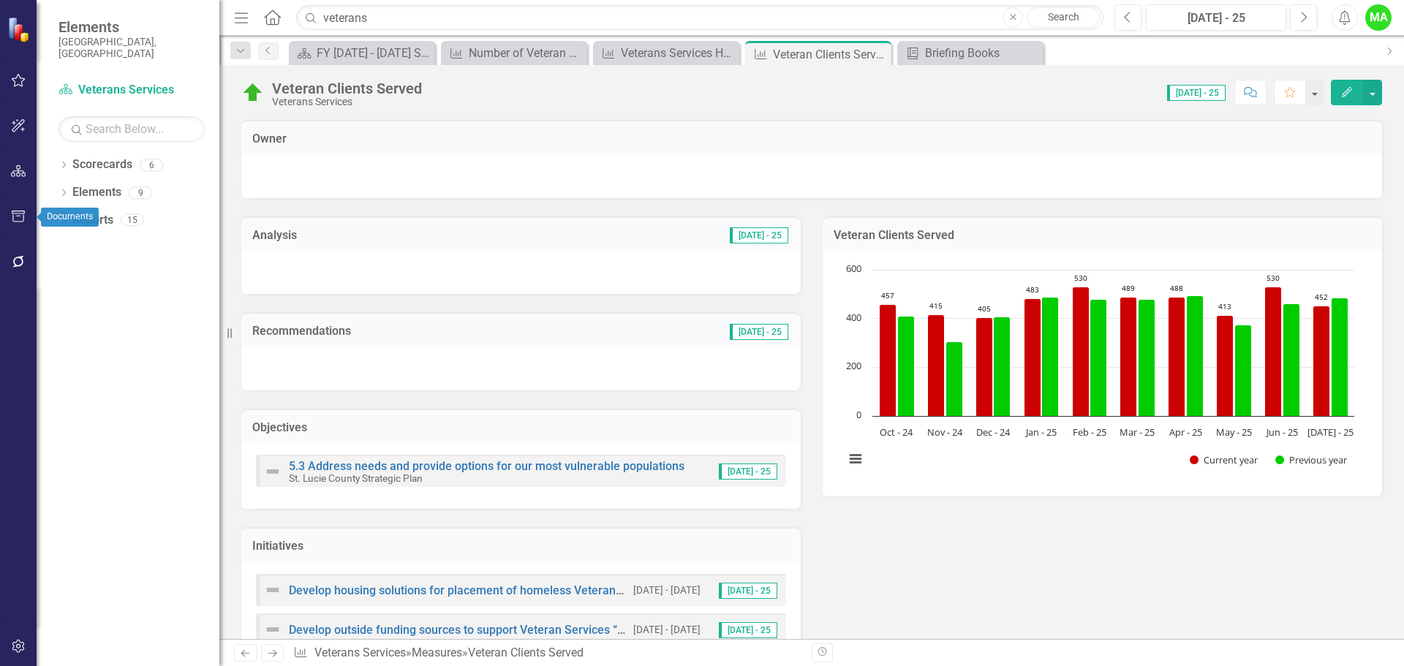
drag, startPoint x: 15, startPoint y: 213, endPoint x: 637, endPoint y: 92, distance: 633.7
click at [15, 212] on icon "button" at bounding box center [18, 217] width 15 height 12
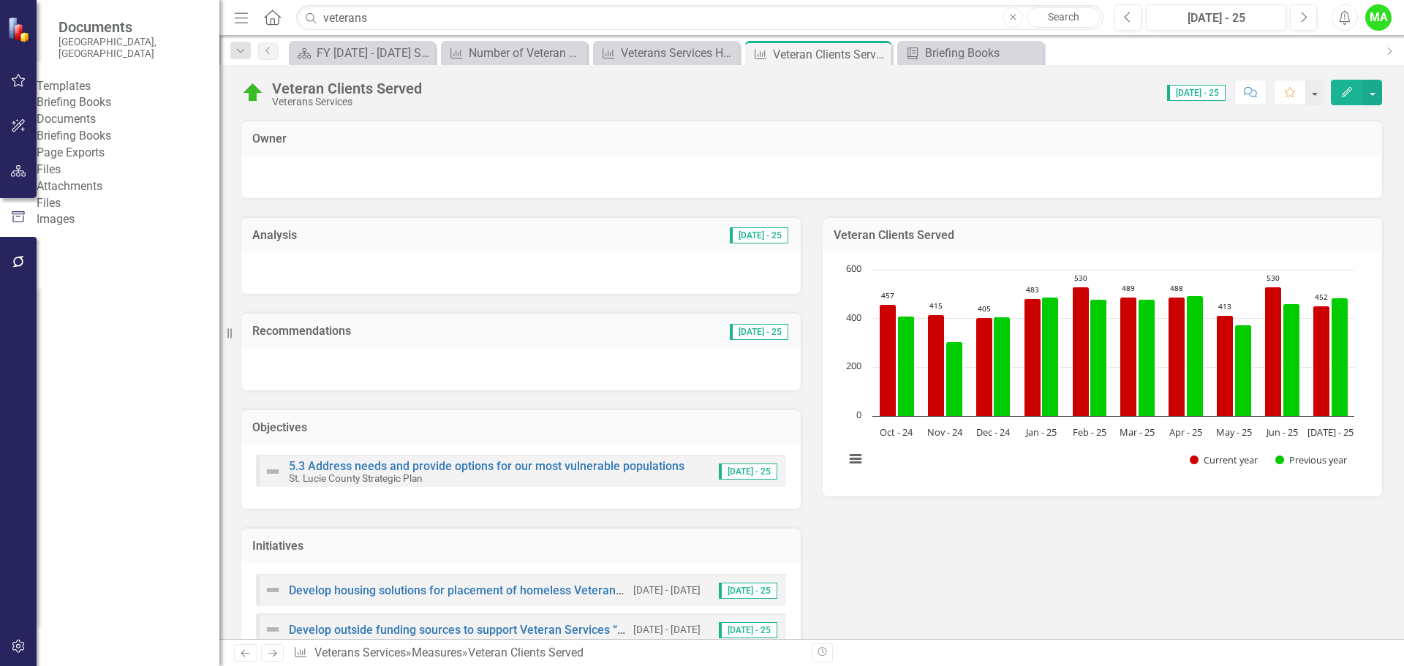
click at [110, 145] on link "Briefing Books" at bounding box center [128, 136] width 183 height 17
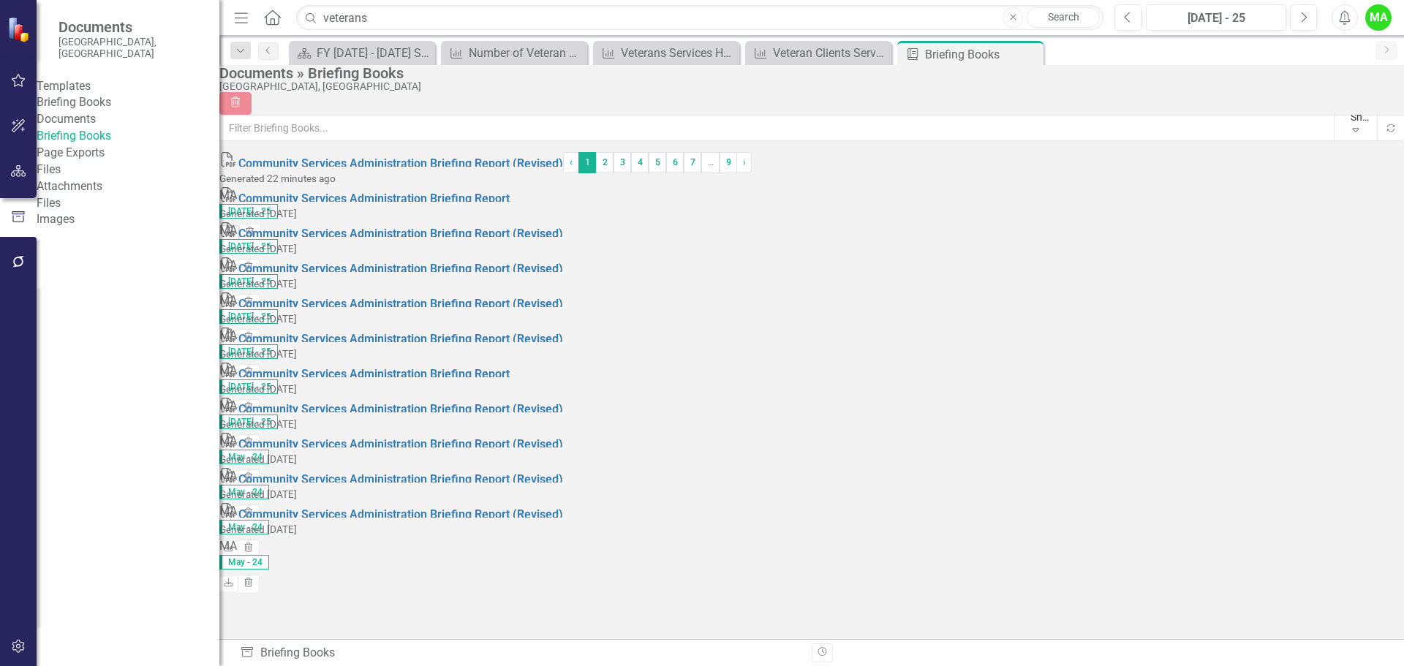
click at [235, 228] on icon "Download" at bounding box center [229, 232] width 11 height 9
